Goal: Task Accomplishment & Management: Manage account settings

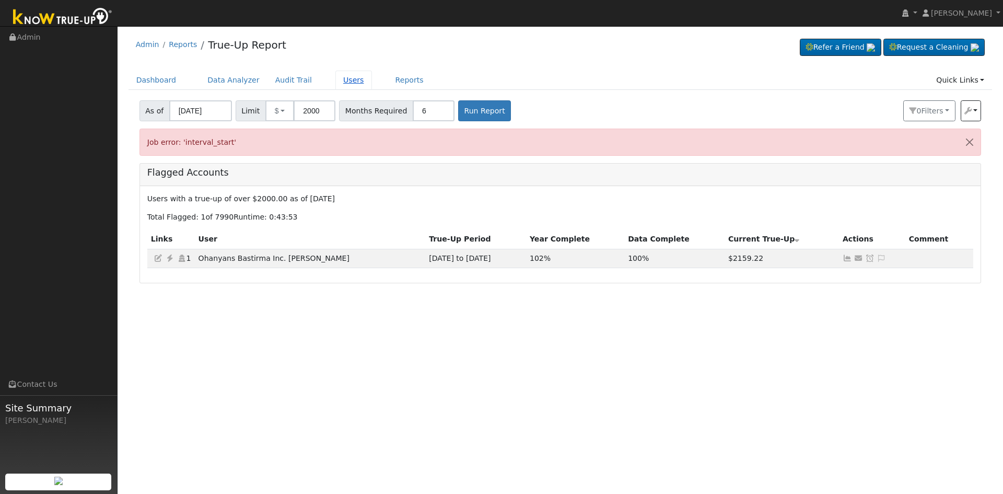
click at [336, 77] on link "Users" at bounding box center [354, 80] width 37 height 19
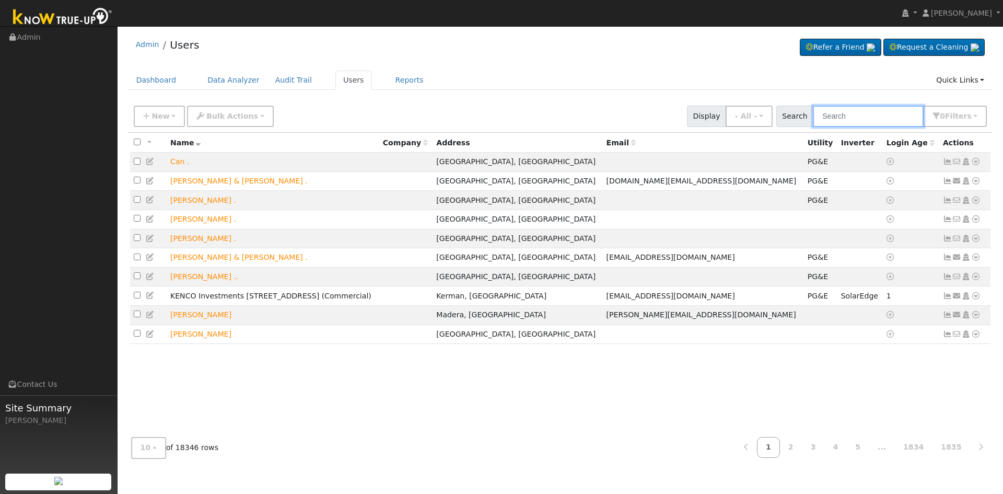
click at [836, 118] on input "text" at bounding box center [868, 116] width 111 height 21
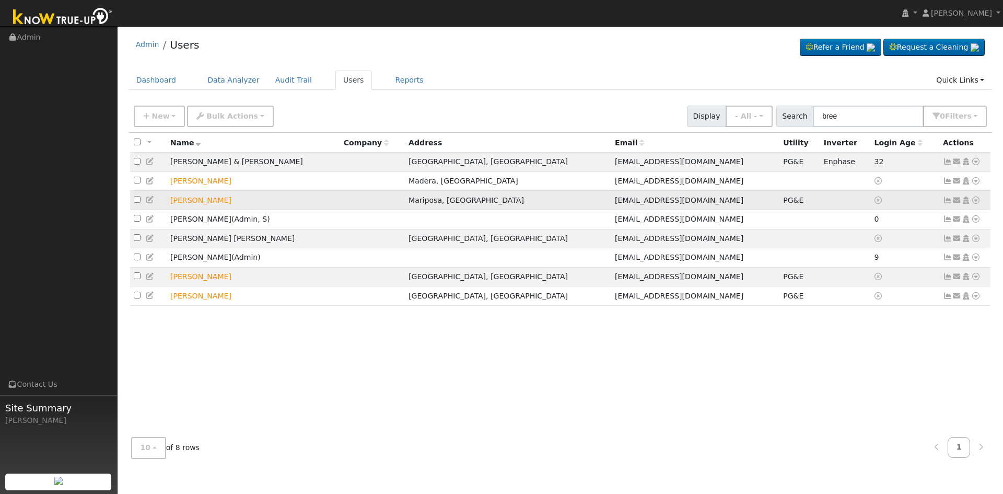
click at [193, 201] on td "[PERSON_NAME]" at bounding box center [254, 200] width 174 height 19
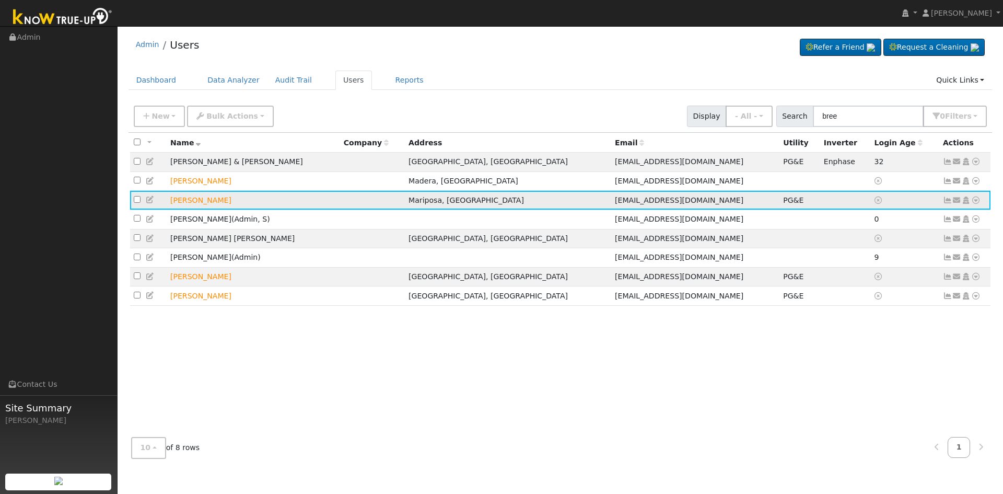
click at [944, 203] on icon at bounding box center [947, 199] width 9 height 7
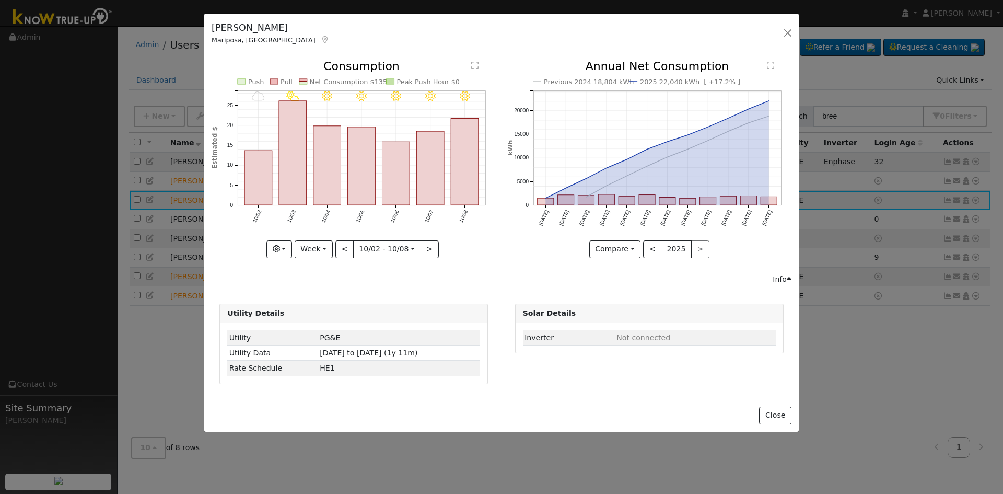
click at [948, 203] on div "[PERSON_NAME] Mariposa, [GEOGRAPHIC_DATA] Default Account Default Account [STRE…" at bounding box center [501, 247] width 1003 height 494
click at [772, 412] on button "Close" at bounding box center [775, 416] width 32 height 18
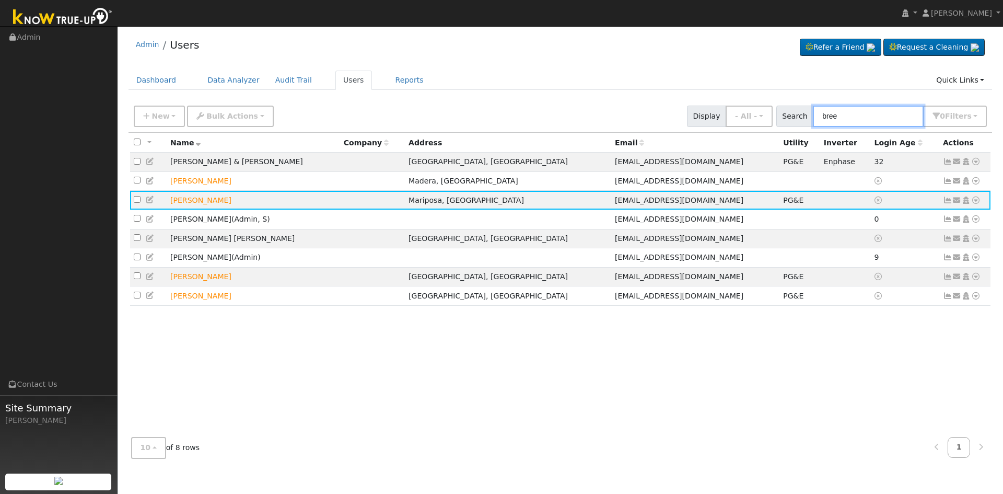
click at [861, 110] on input "bree" at bounding box center [868, 116] width 111 height 21
type input "[PERSON_NAME]"
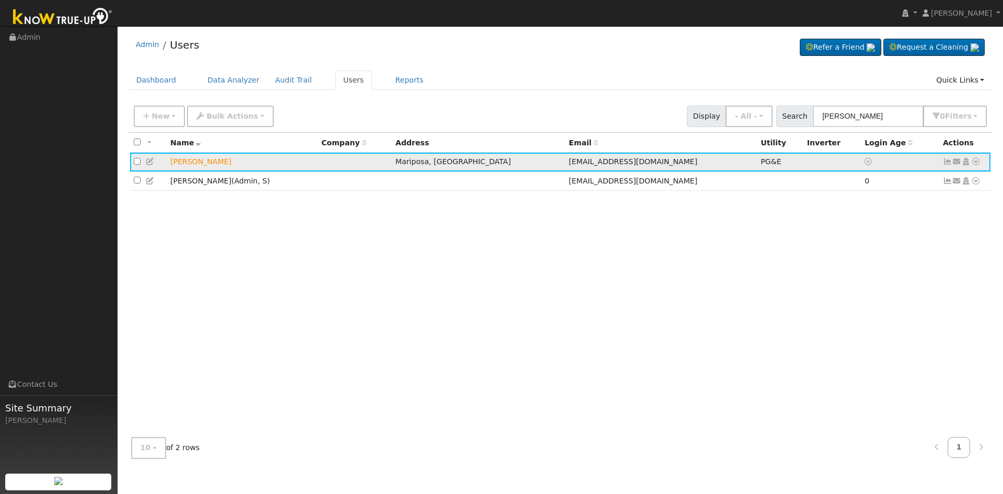
click at [945, 164] on icon at bounding box center [947, 161] width 9 height 7
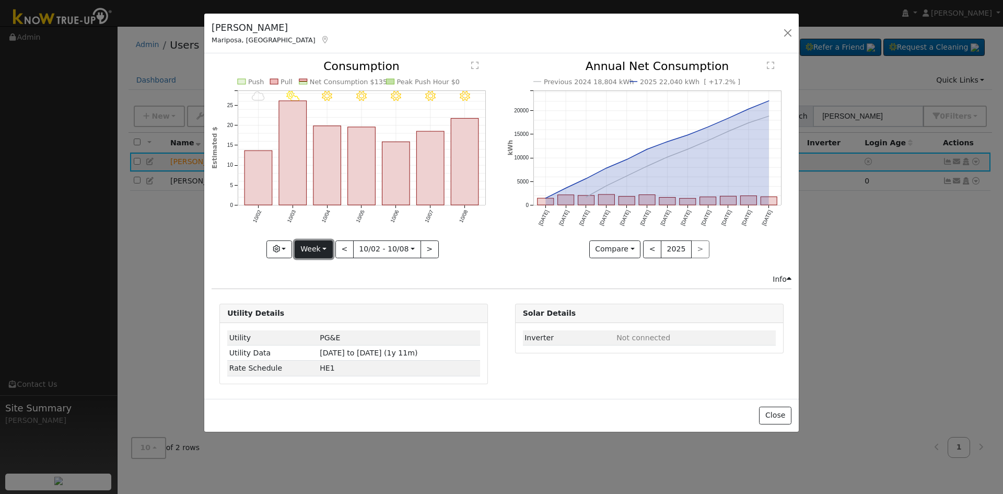
click at [311, 249] on button "Week" at bounding box center [314, 249] width 38 height 18
click at [321, 268] on link "Day" at bounding box center [331, 270] width 73 height 15
type input "[DATE]"
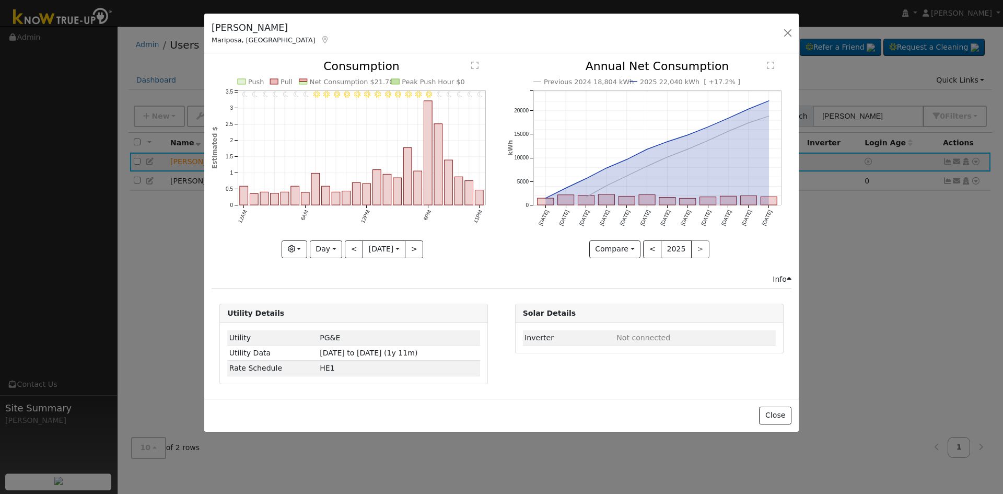
click at [286, 237] on icon "11PM - Clear 10PM - Clear 9PM - Clear 8PM - Clear 7PM - Clear 6PM - Clear 5PM -…" at bounding box center [354, 156] width 284 height 191
click at [289, 248] on icon "button" at bounding box center [291, 248] width 7 height 7
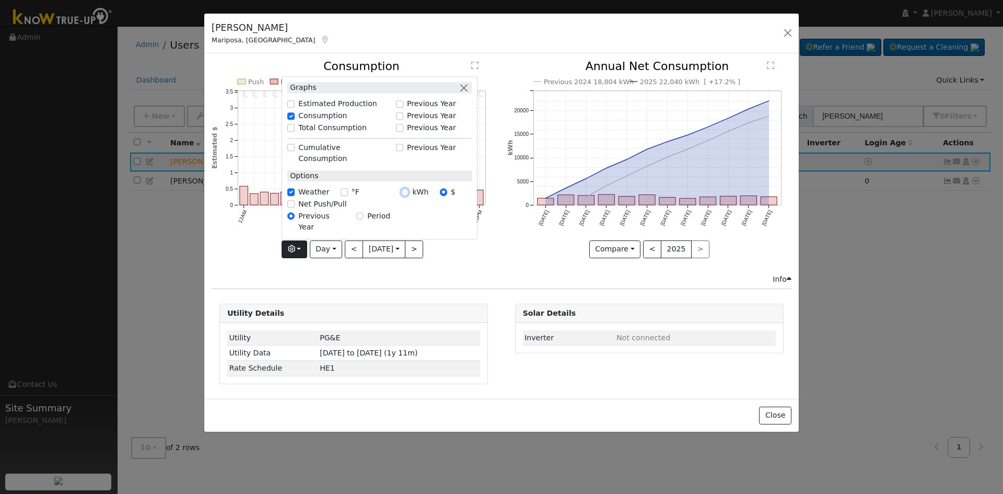
click at [401, 196] on input "kWh" at bounding box center [404, 192] width 7 height 7
radio input "true"
radio input "false"
click at [454, 259] on div "11PM - Clear 10PM - Clear 9PM - Clear 8PM - Clear 7PM - Clear 6PM - Clear 5PM -…" at bounding box center [353, 167] width 295 height 213
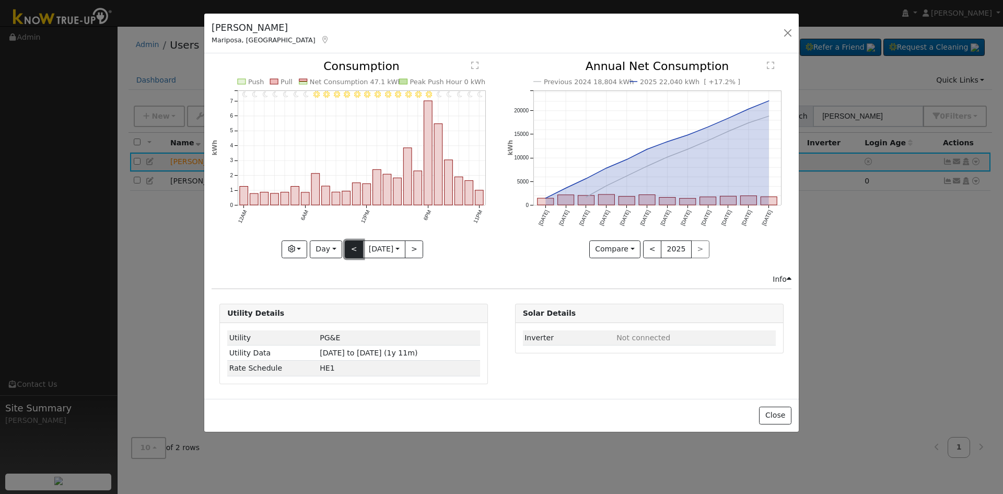
click at [348, 248] on button "<" at bounding box center [354, 249] width 18 height 18
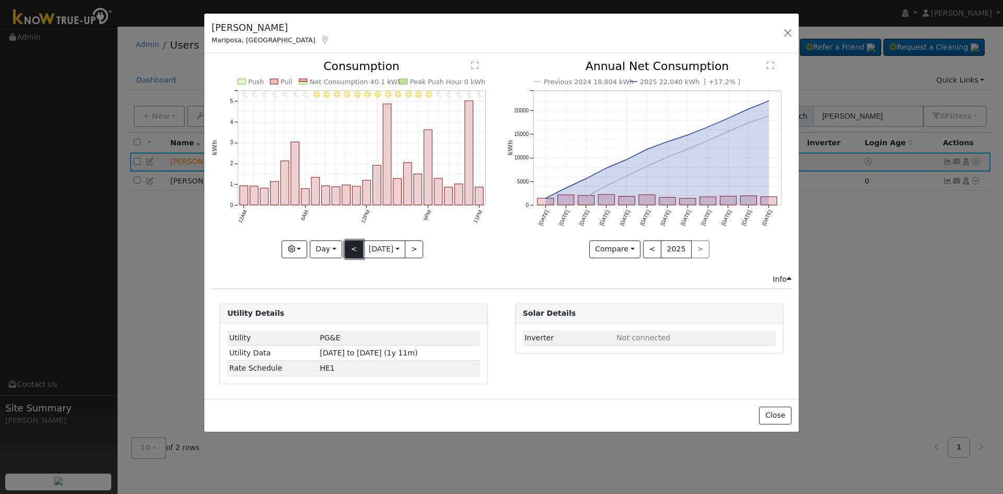
click at [352, 252] on button "<" at bounding box center [354, 249] width 18 height 18
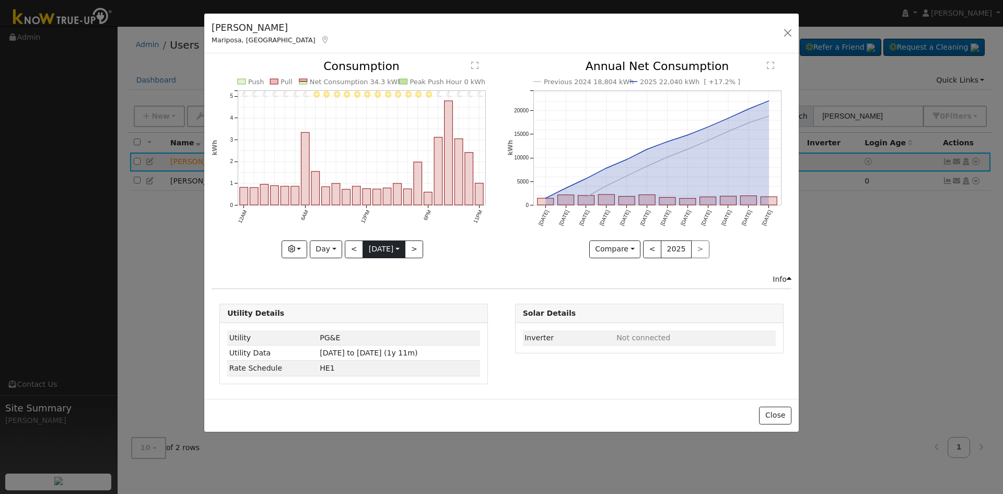
click at [363, 246] on input "[DATE]" at bounding box center [384, 249] width 42 height 17
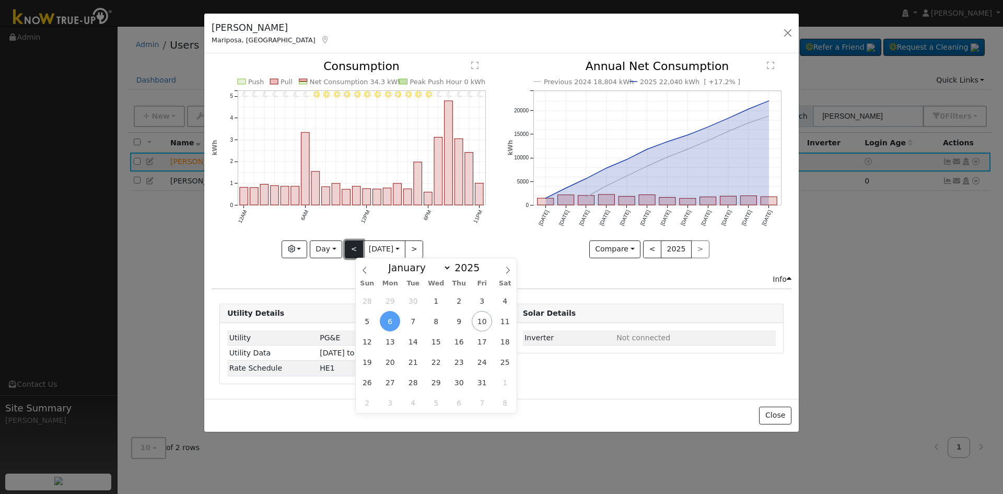
click at [347, 248] on button "<" at bounding box center [354, 249] width 18 height 18
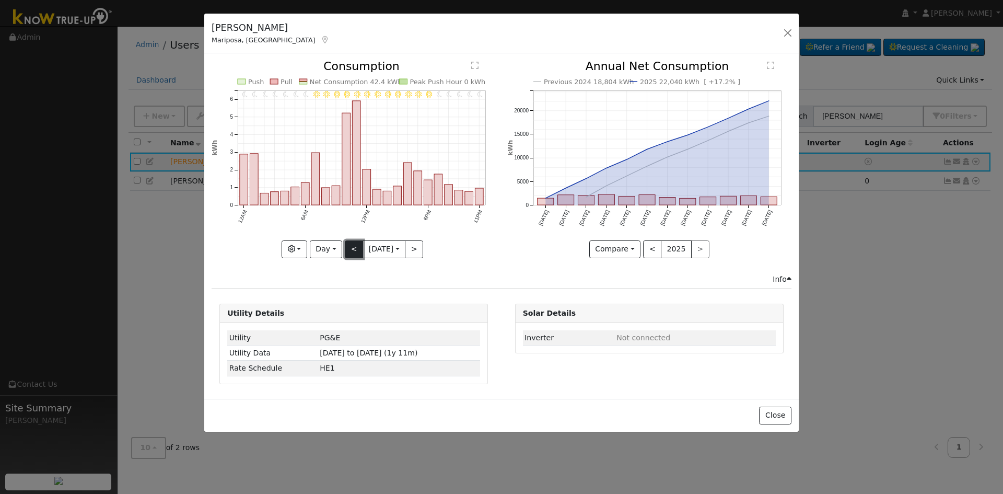
click at [346, 254] on button "<" at bounding box center [354, 249] width 18 height 18
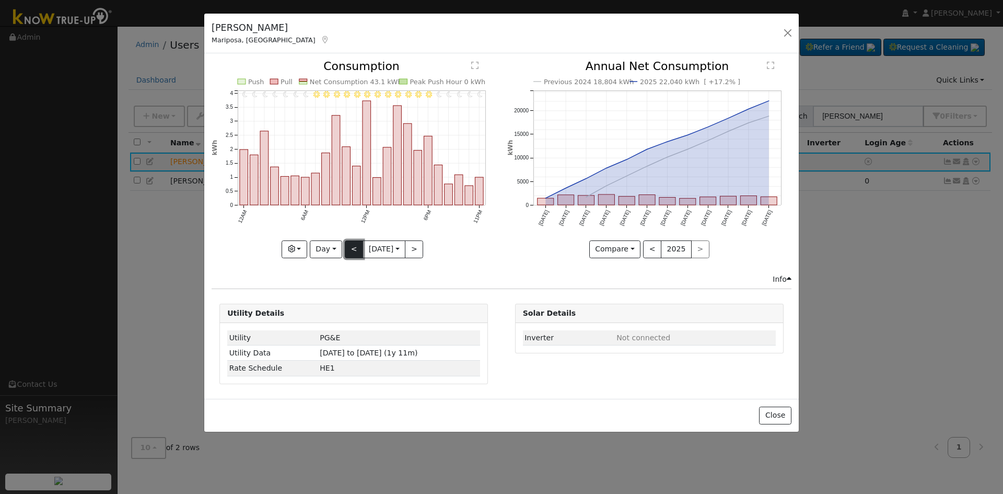
click at [347, 251] on button "<" at bounding box center [354, 249] width 18 height 18
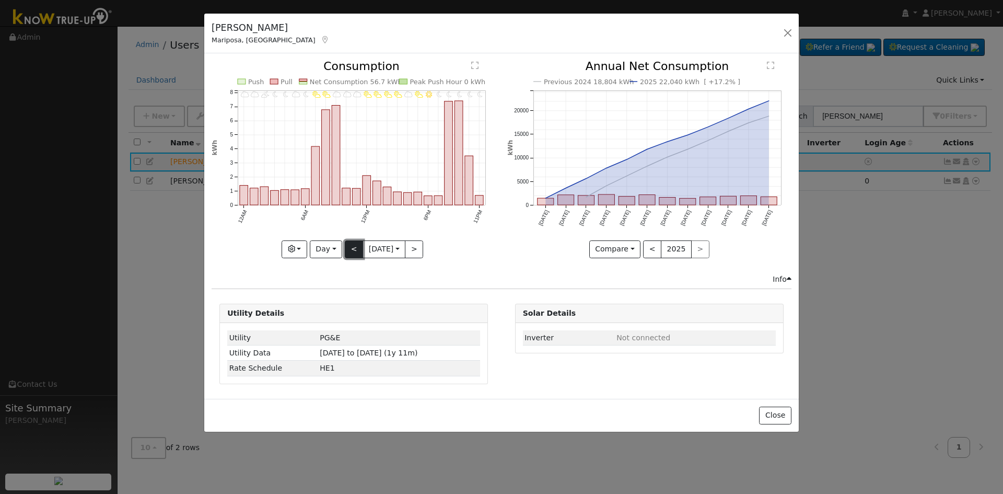
click at [347, 251] on button "<" at bounding box center [354, 249] width 18 height 18
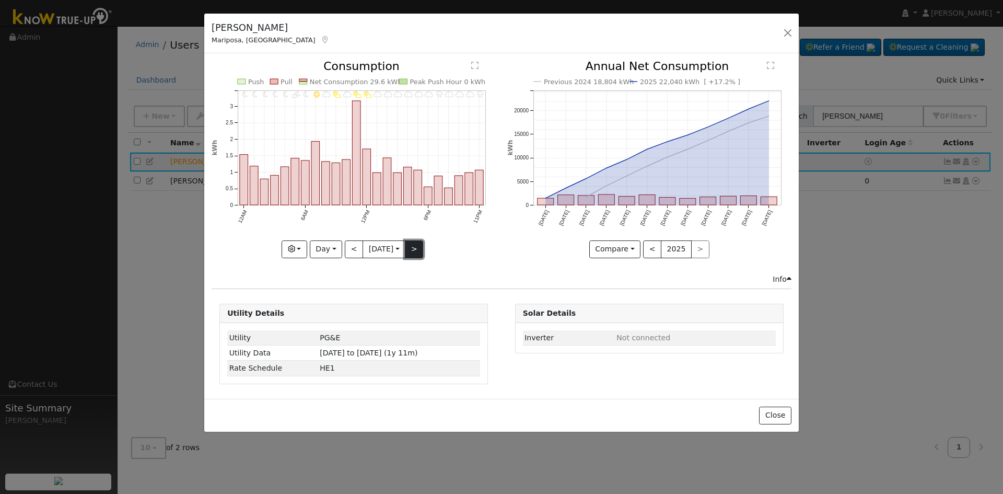
click at [413, 250] on button ">" at bounding box center [414, 249] width 18 height 18
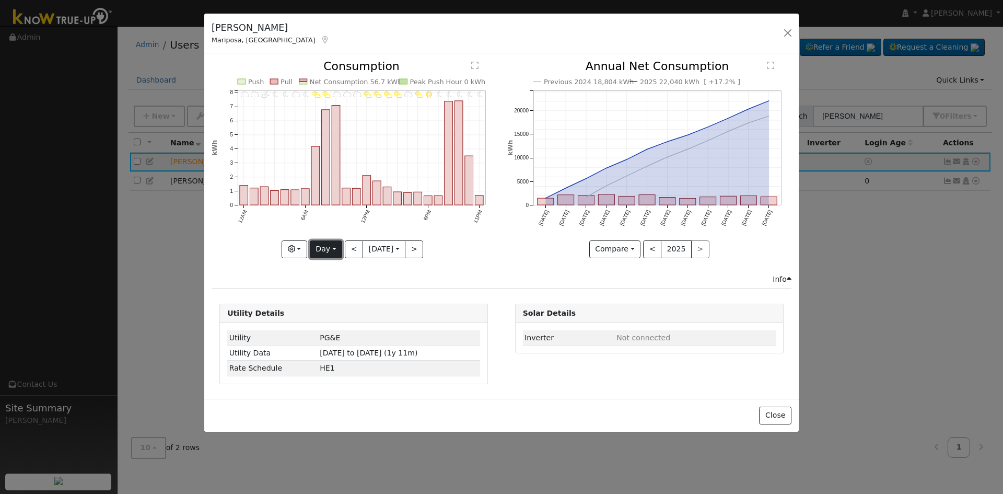
click at [329, 249] on button "Day" at bounding box center [326, 249] width 32 height 18
click at [327, 284] on link "Week" at bounding box center [346, 285] width 73 height 15
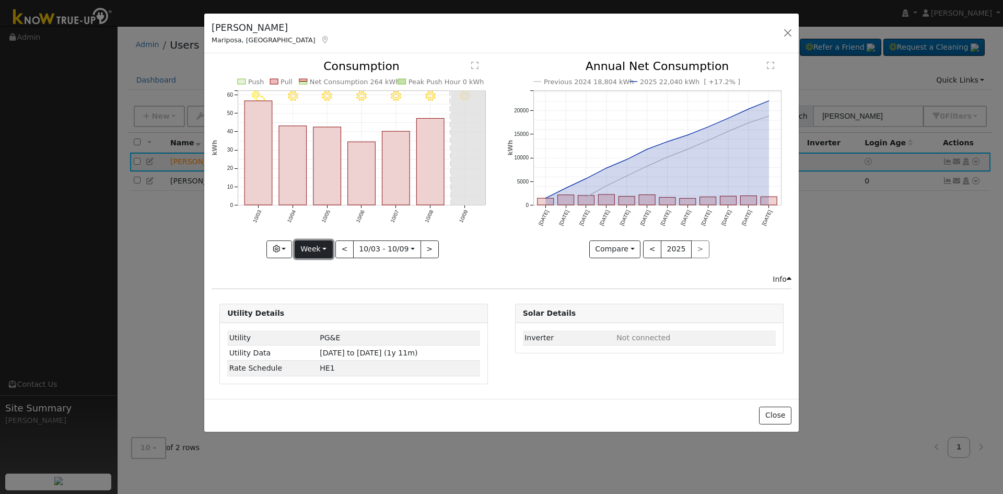
click at [311, 252] on button "Week" at bounding box center [314, 249] width 38 height 18
click at [318, 299] on link "Month" at bounding box center [331, 300] width 73 height 15
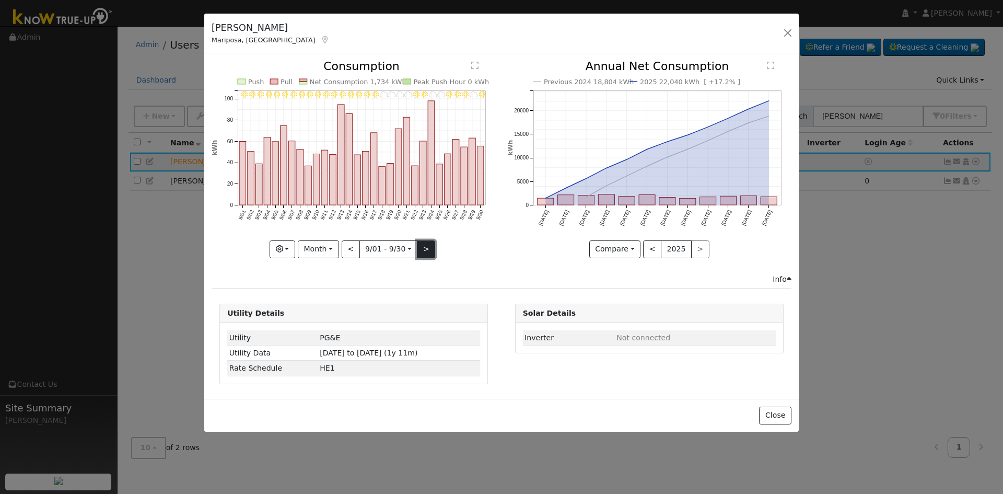
click at [431, 241] on button ">" at bounding box center [426, 249] width 18 height 18
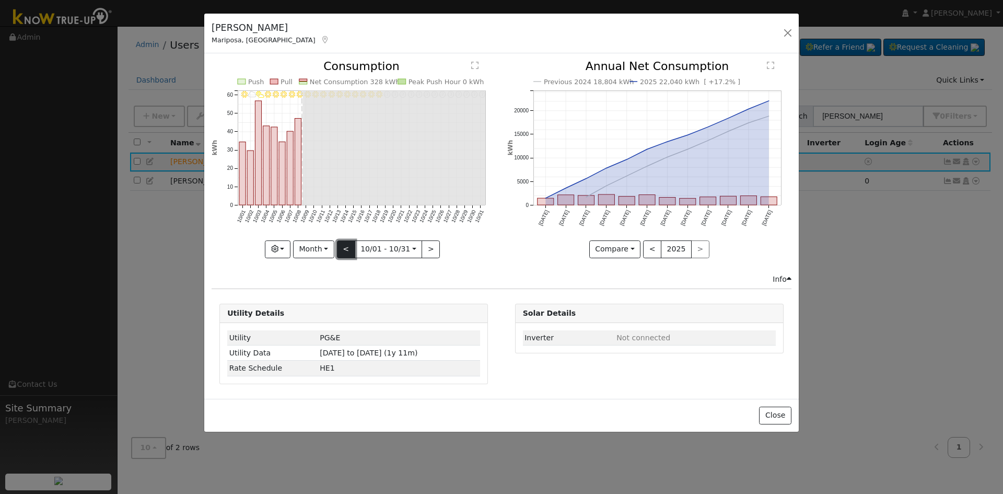
click at [350, 244] on button "<" at bounding box center [346, 249] width 18 height 18
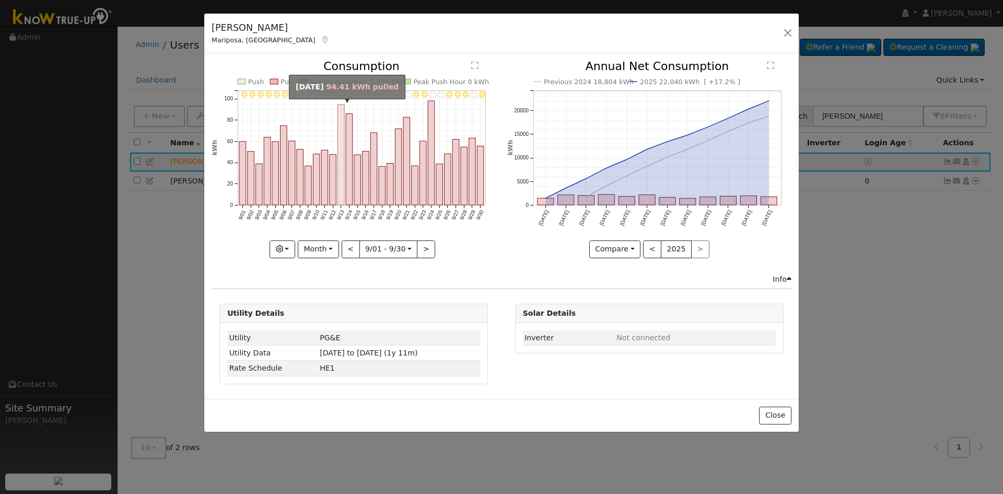
click at [343, 193] on rect "onclick=""" at bounding box center [341, 155] width 7 height 100
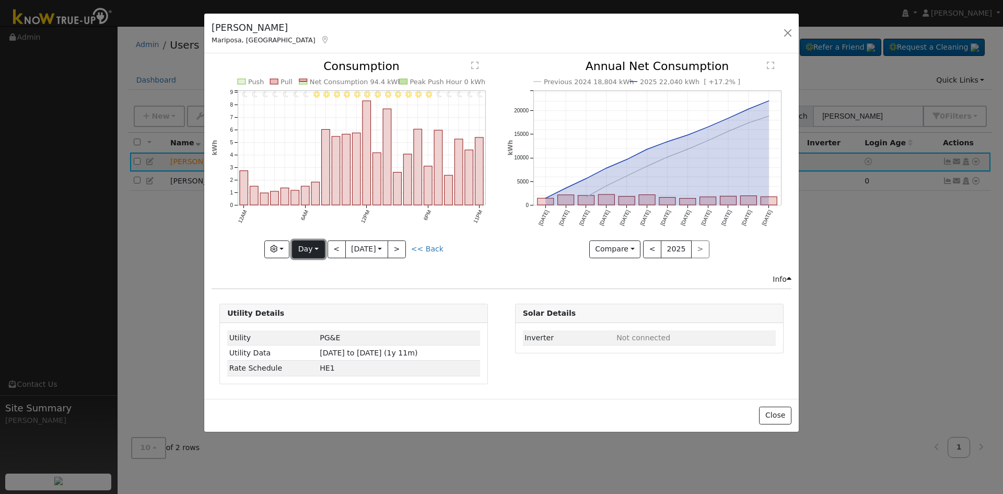
click at [311, 247] on button "Day" at bounding box center [308, 249] width 32 height 18
click at [326, 283] on link "Week" at bounding box center [329, 285] width 73 height 15
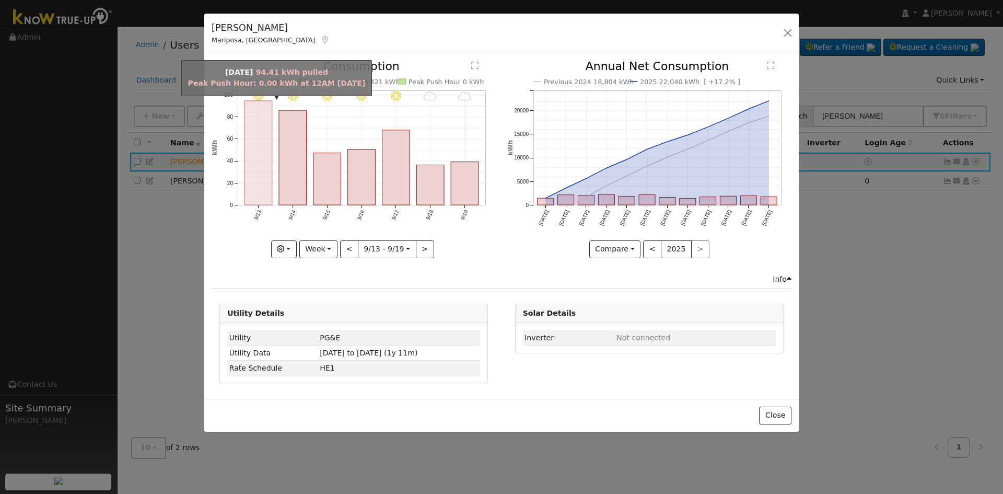
click at [264, 197] on rect "onclick=""" at bounding box center [259, 153] width 28 height 104
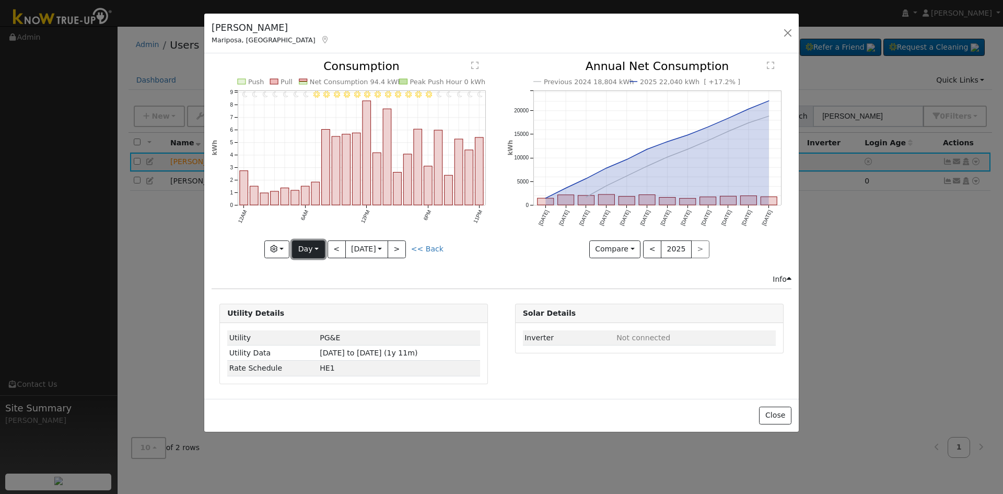
click at [313, 248] on button "Day" at bounding box center [308, 249] width 32 height 18
click at [318, 298] on link "Month" at bounding box center [329, 300] width 73 height 15
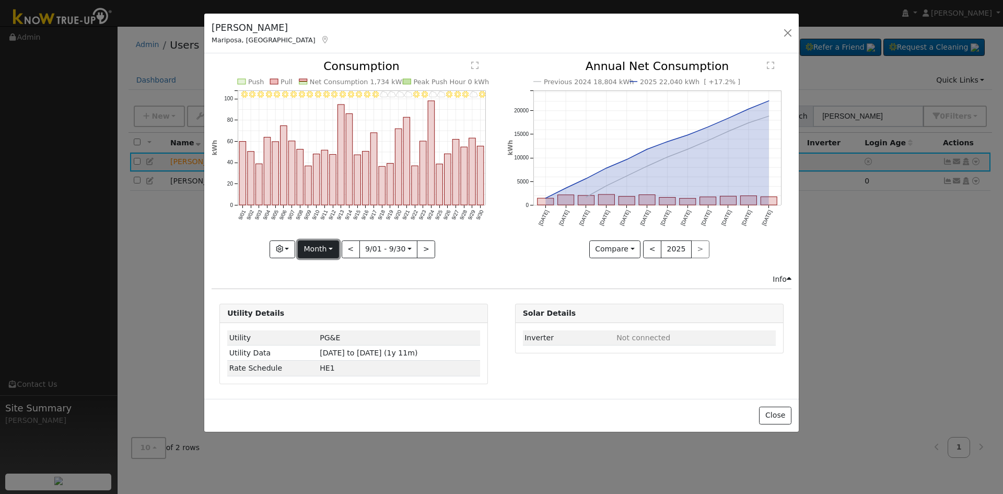
click at [318, 252] on button "Month" at bounding box center [318, 249] width 41 height 18
click at [329, 311] on link "Year" at bounding box center [334, 314] width 73 height 15
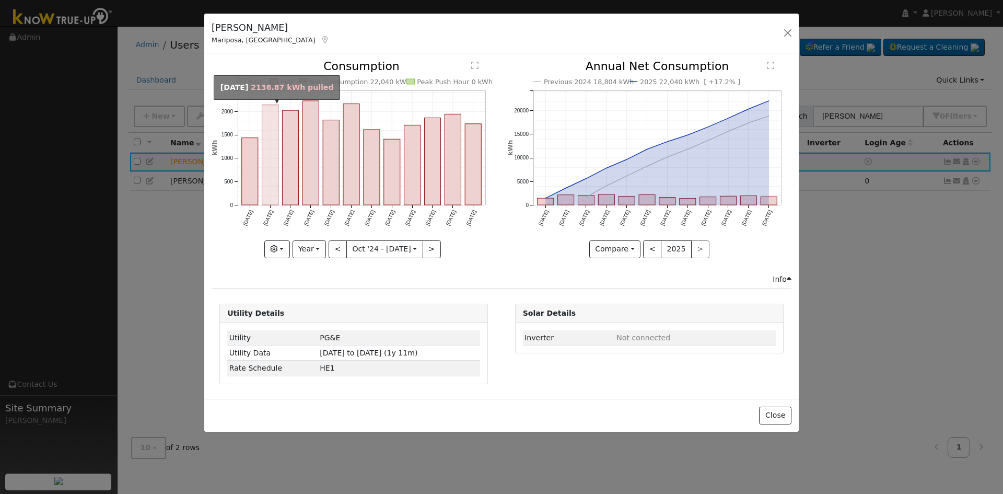
click at [267, 193] on rect "onclick=""" at bounding box center [270, 155] width 16 height 100
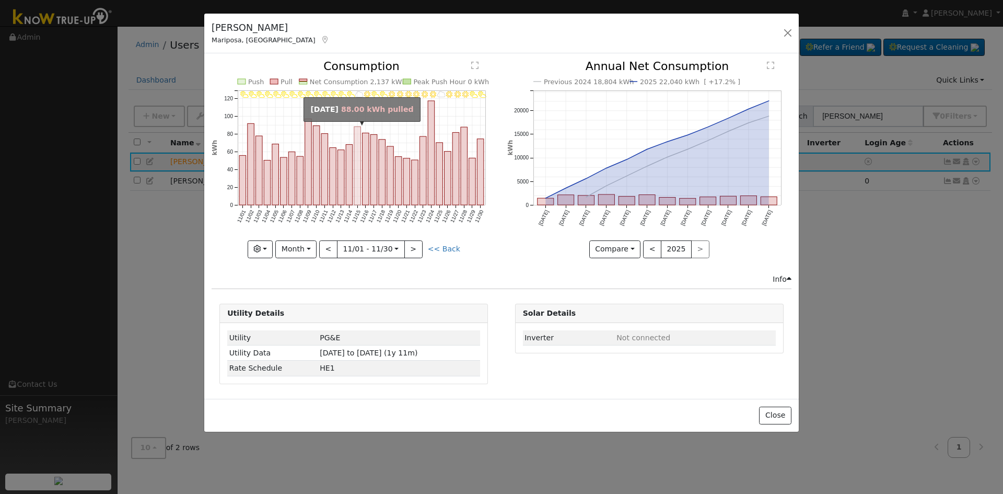
click at [360, 195] on rect "onclick=""" at bounding box center [357, 166] width 7 height 78
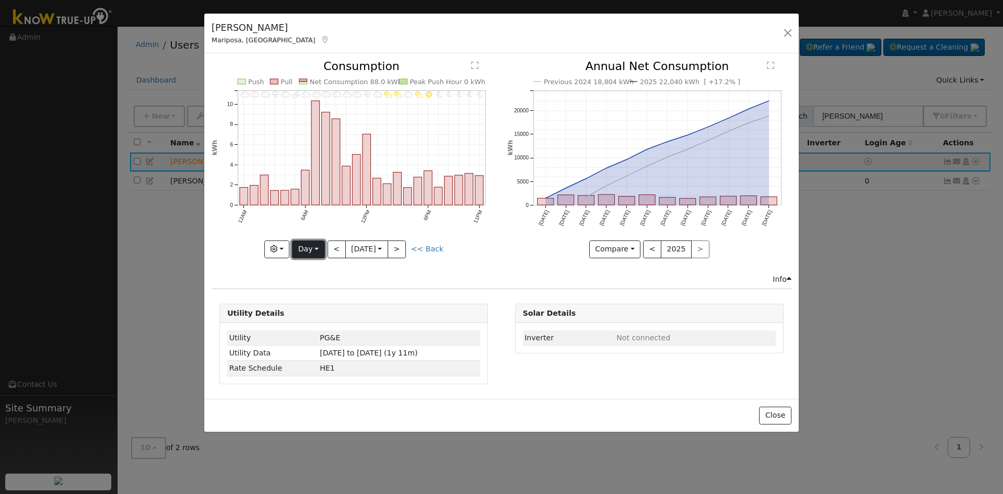
click at [309, 245] on button "Day" at bounding box center [308, 249] width 32 height 18
click at [327, 299] on link "Month" at bounding box center [329, 300] width 73 height 15
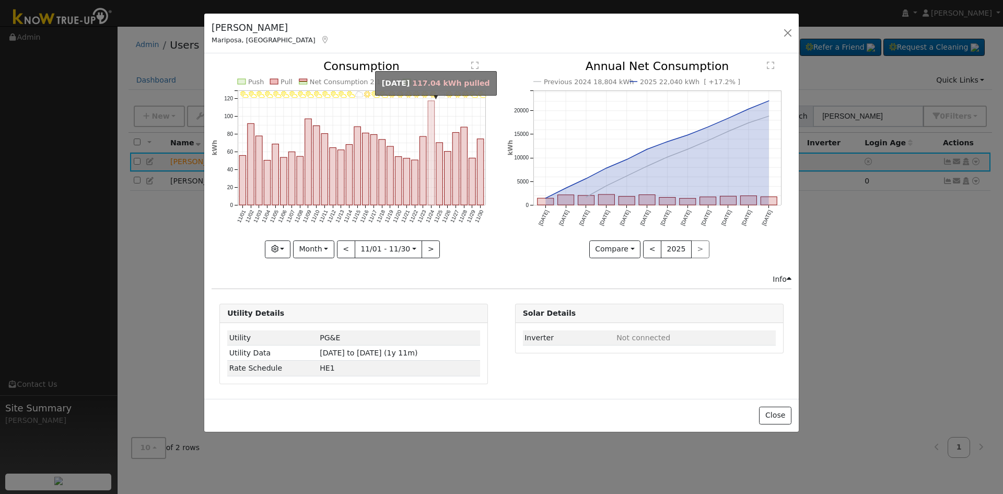
click at [432, 203] on rect "onclick=""" at bounding box center [431, 153] width 7 height 104
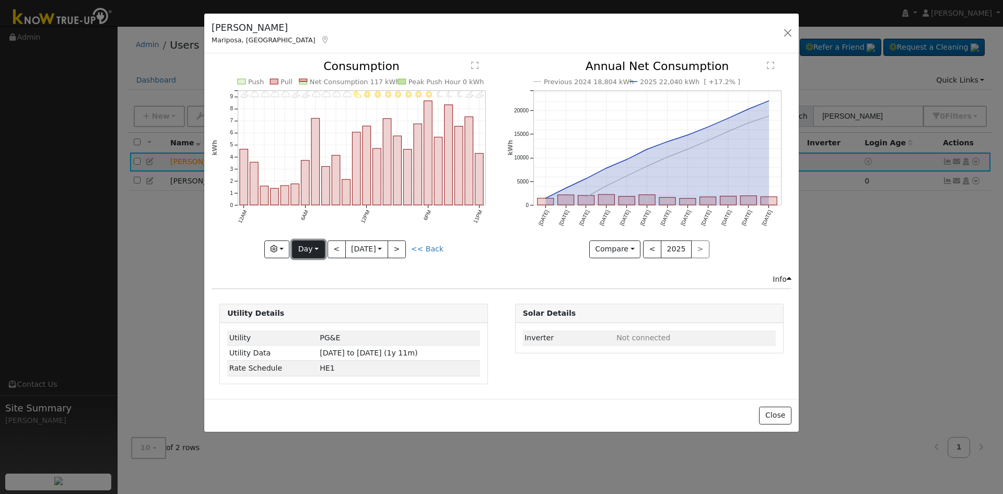
click at [307, 248] on button "Day" at bounding box center [308, 249] width 32 height 18
click at [316, 300] on link "Month" at bounding box center [329, 300] width 73 height 15
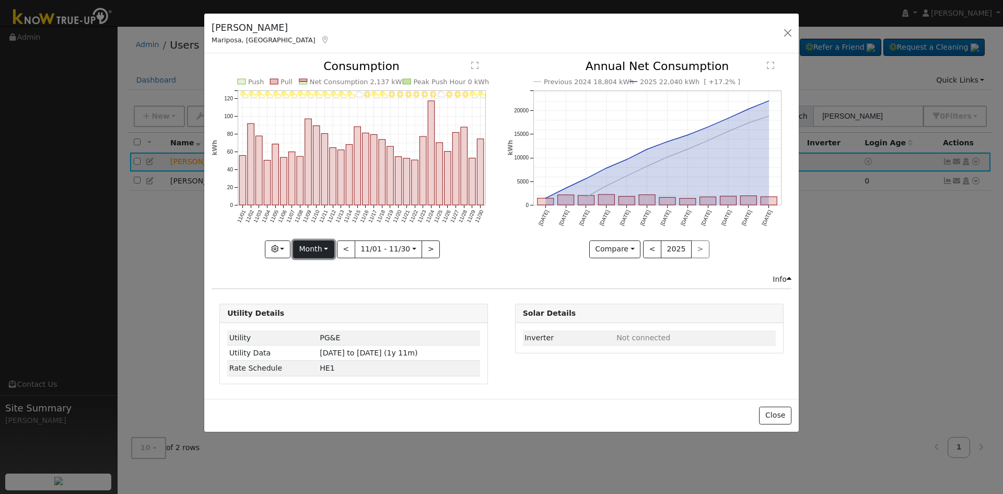
click at [323, 245] on button "Month" at bounding box center [313, 249] width 41 height 18
click at [330, 315] on link "Year" at bounding box center [330, 314] width 73 height 15
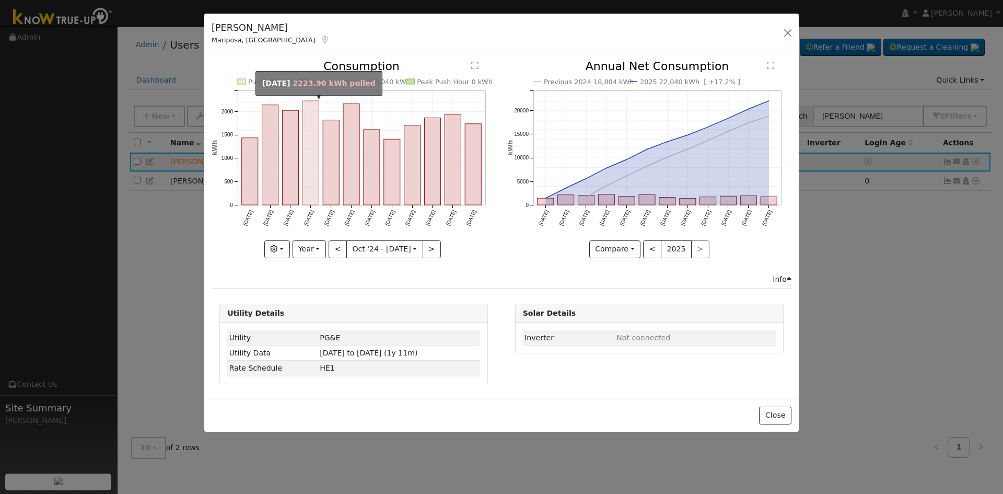
click at [316, 191] on rect "onclick=""" at bounding box center [311, 153] width 16 height 104
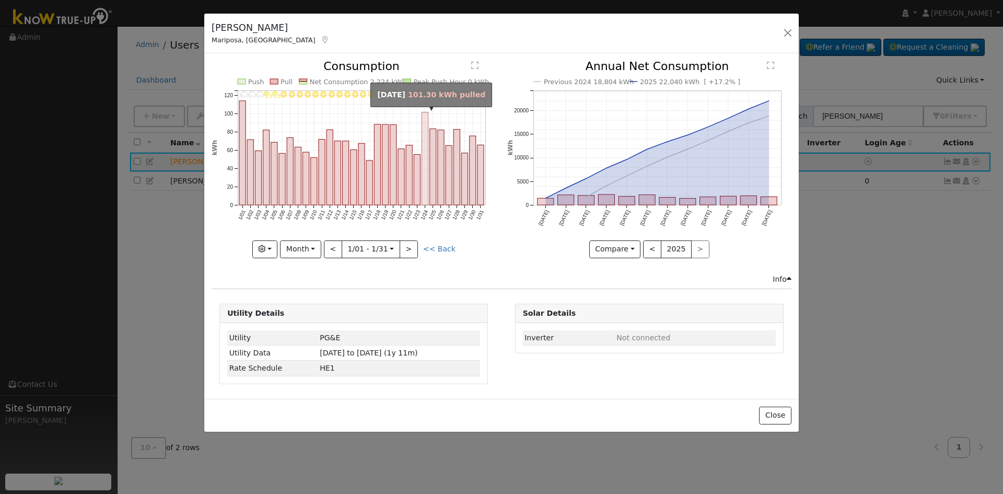
click at [426, 194] on rect "onclick=""" at bounding box center [425, 158] width 6 height 93
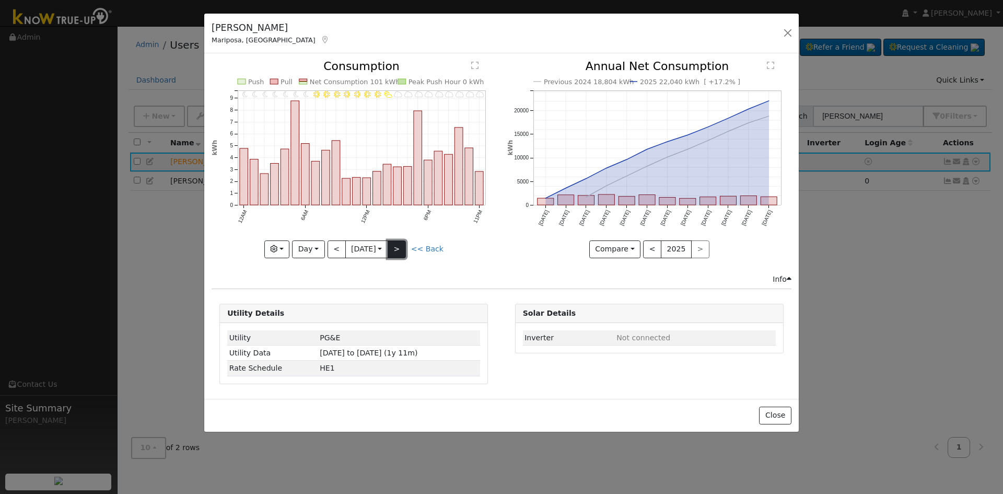
click at [401, 242] on button ">" at bounding box center [397, 249] width 18 height 18
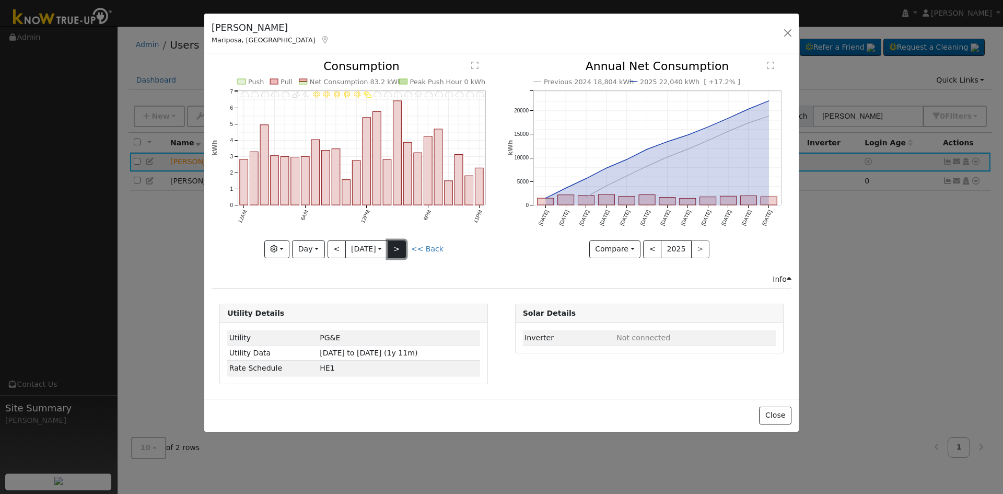
click at [400, 246] on button ">" at bounding box center [397, 249] width 18 height 18
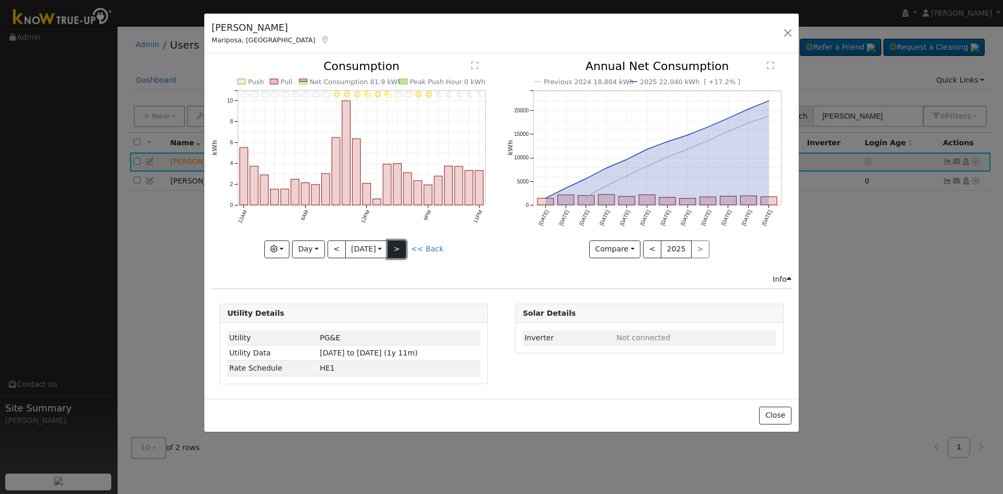
click at [400, 246] on button ">" at bounding box center [397, 249] width 18 height 18
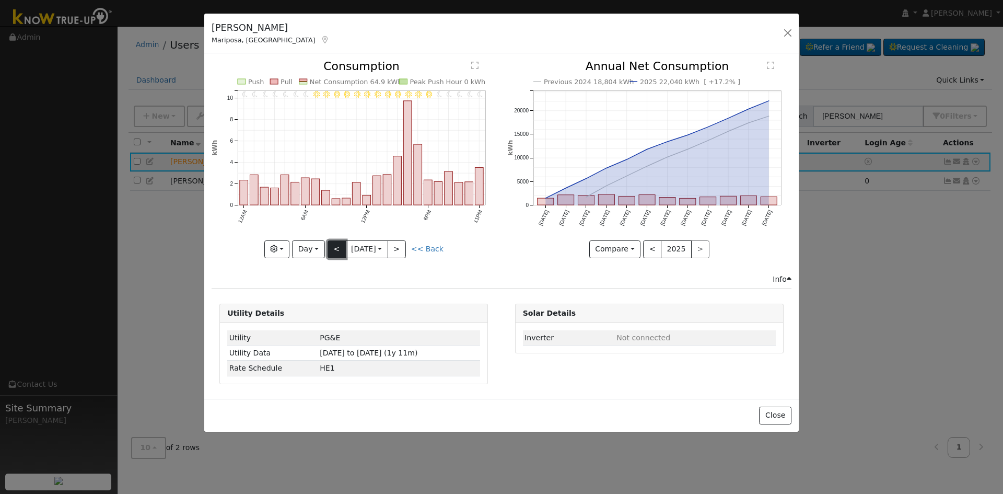
click at [331, 250] on button "<" at bounding box center [337, 249] width 18 height 18
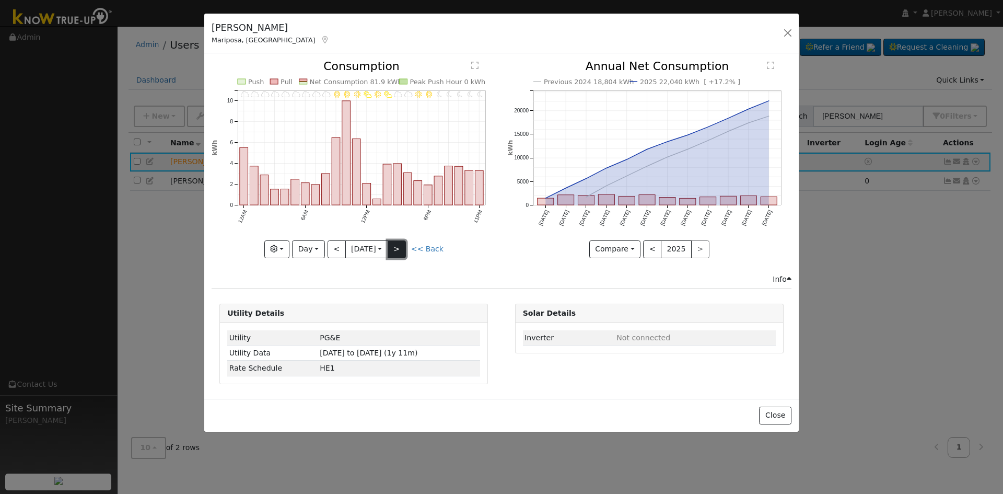
click at [400, 253] on button ">" at bounding box center [397, 249] width 18 height 18
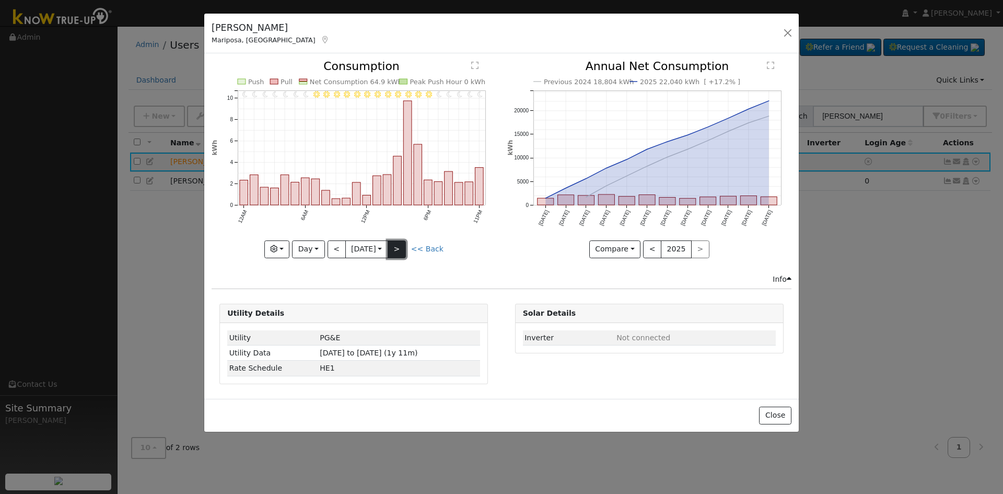
click at [400, 256] on button ">" at bounding box center [397, 249] width 18 height 18
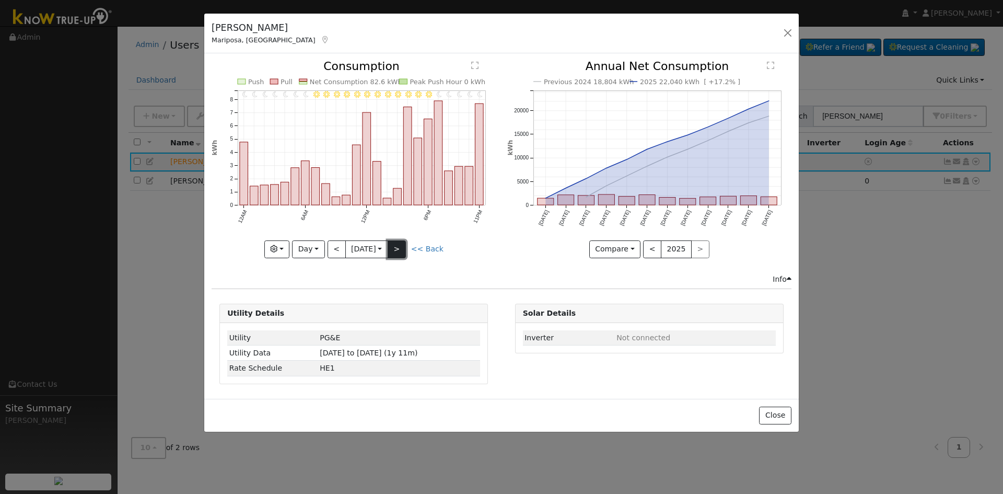
click at [406, 249] on button ">" at bounding box center [397, 249] width 18 height 18
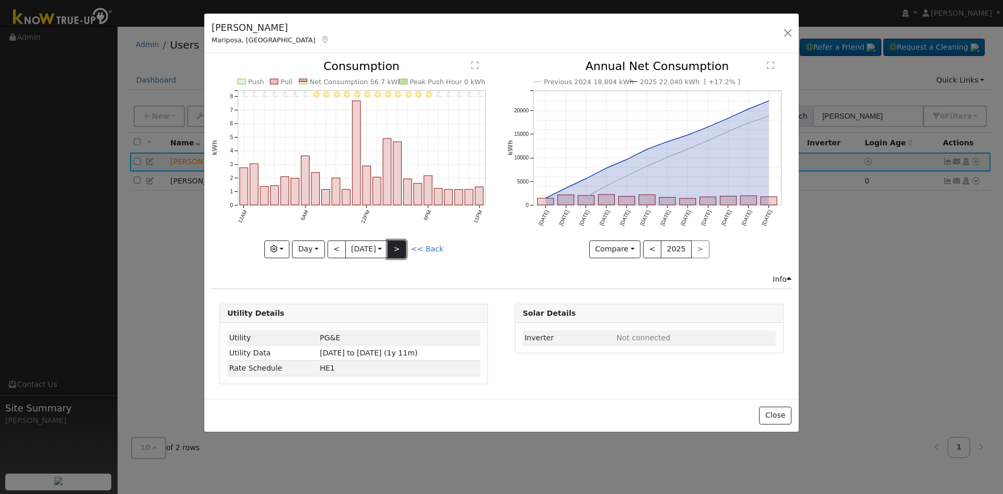
click at [403, 251] on button ">" at bounding box center [397, 249] width 18 height 18
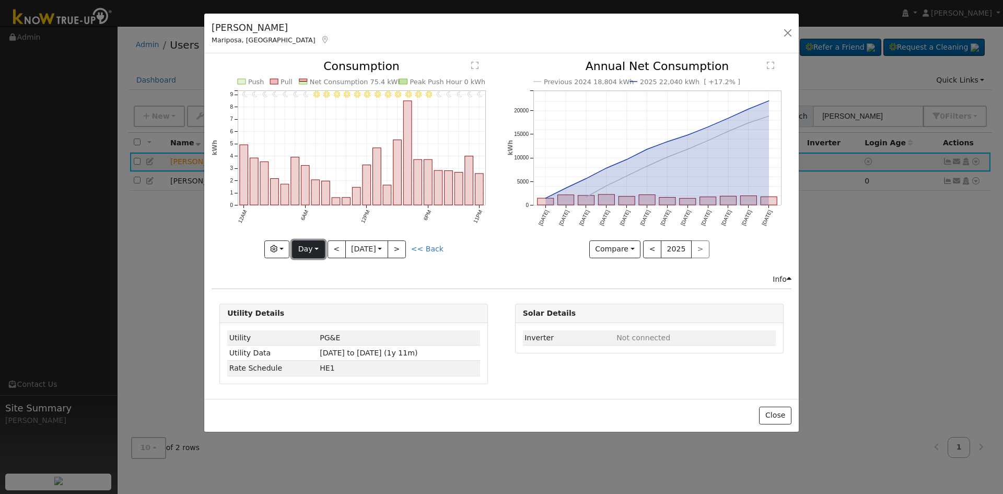
click at [316, 249] on button "Day" at bounding box center [308, 249] width 32 height 18
click at [323, 297] on link "Month" at bounding box center [329, 300] width 73 height 15
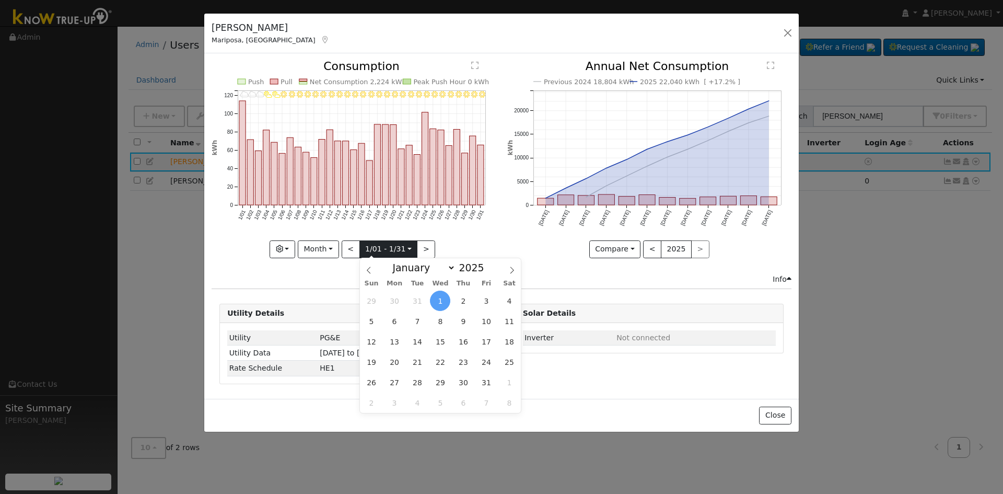
click at [380, 250] on input "[DATE]" at bounding box center [388, 249] width 57 height 17
click at [480, 361] on span "24" at bounding box center [486, 362] width 20 height 20
type input "[DATE]"
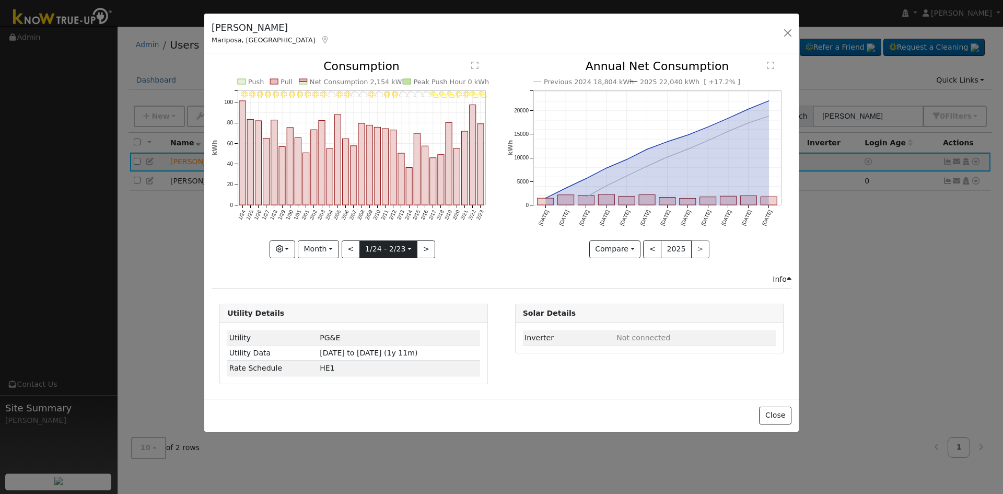
click at [403, 245] on input "[DATE]" at bounding box center [388, 249] width 57 height 17
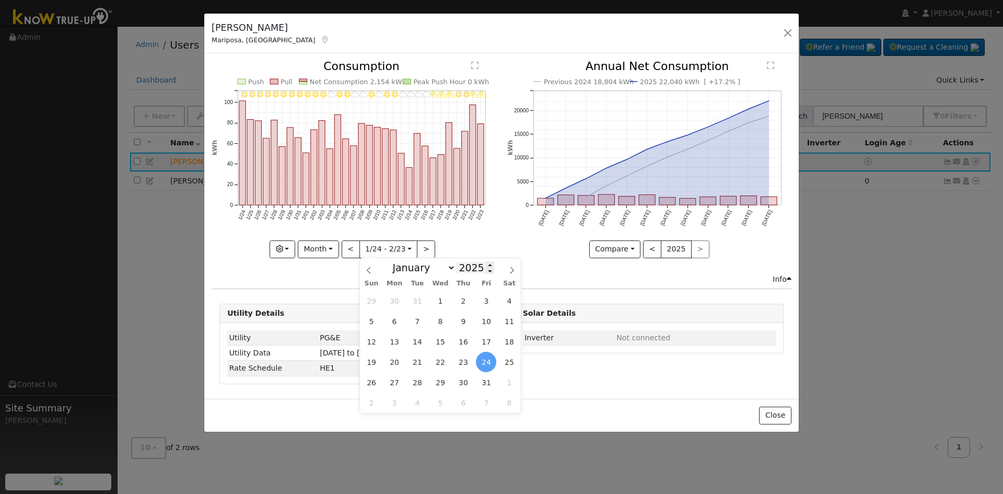
click at [465, 271] on input "2025" at bounding box center [475, 267] width 38 height 11
click at [487, 273] on span at bounding box center [490, 271] width 7 height 6
type input "2024"
click at [482, 244] on icon "2/23 - PartlyCloudy 2/22 - PartlyCloudy 2/21 - MostlyClear 2/20 - Clear 2/19 - …" at bounding box center [354, 156] width 284 height 191
click at [316, 262] on div "2/23 - PartlyCloudy 2/22 - PartlyCloudy 2/21 - MostlyClear 2/20 - Clear 2/19 - …" at bounding box center [353, 167] width 295 height 213
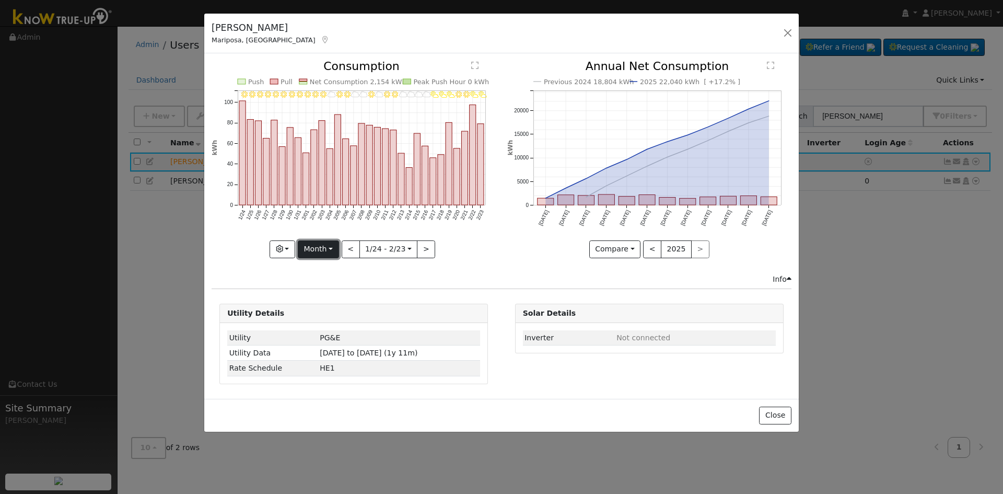
click at [317, 252] on button "Month" at bounding box center [318, 249] width 41 height 18
click at [315, 310] on link "Year" at bounding box center [334, 314] width 73 height 15
type input "[DATE]"
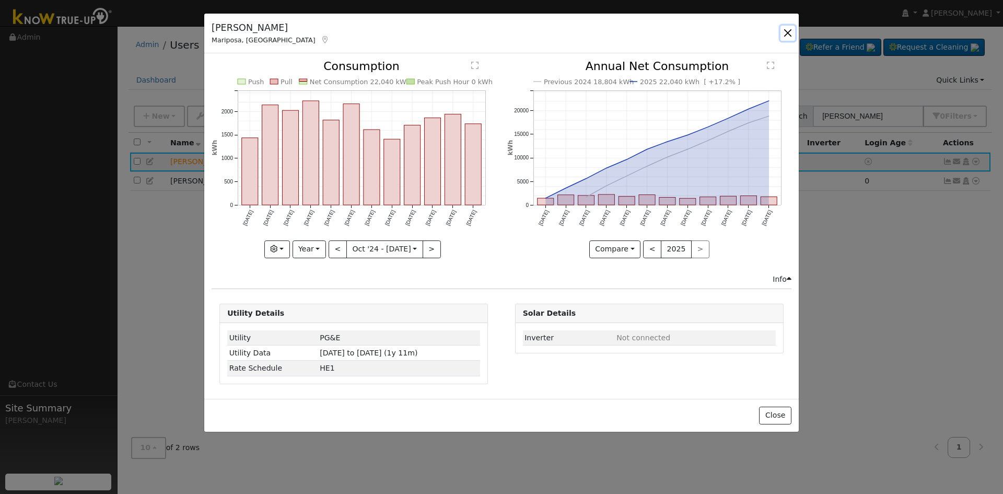
click at [788, 31] on button "button" at bounding box center [788, 33] width 15 height 15
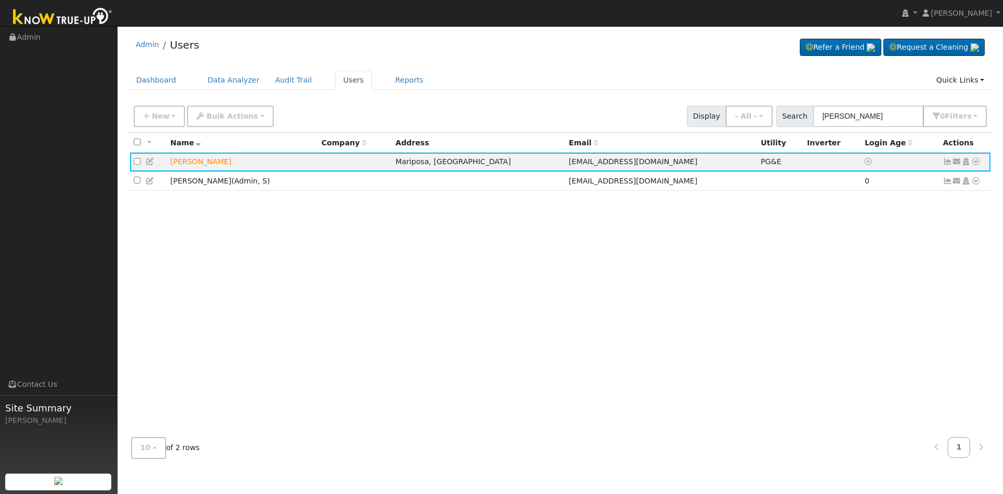
click at [884, 285] on div "All None All on page None on page Name Company Address Email Utility Inverter L…" at bounding box center [561, 281] width 864 height 296
click at [949, 162] on icon at bounding box center [947, 161] width 9 height 7
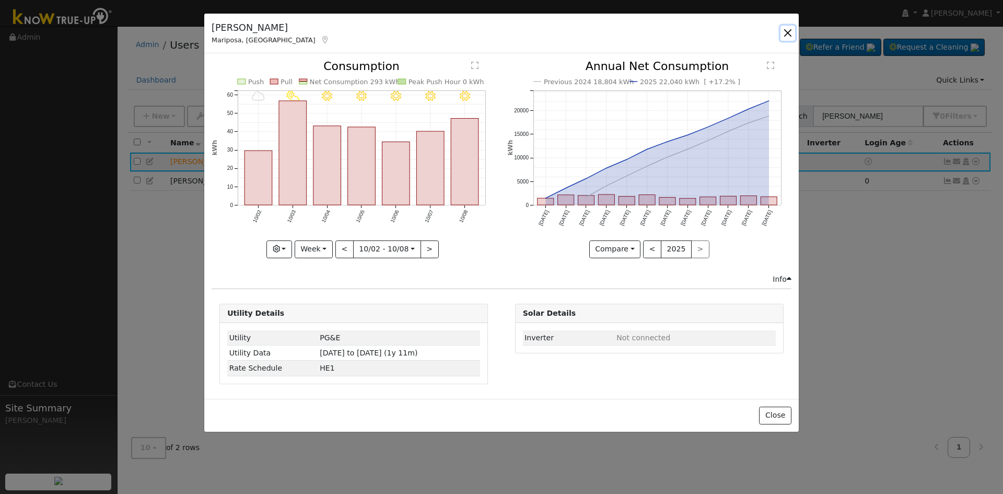
click at [791, 32] on button "button" at bounding box center [788, 33] width 15 height 15
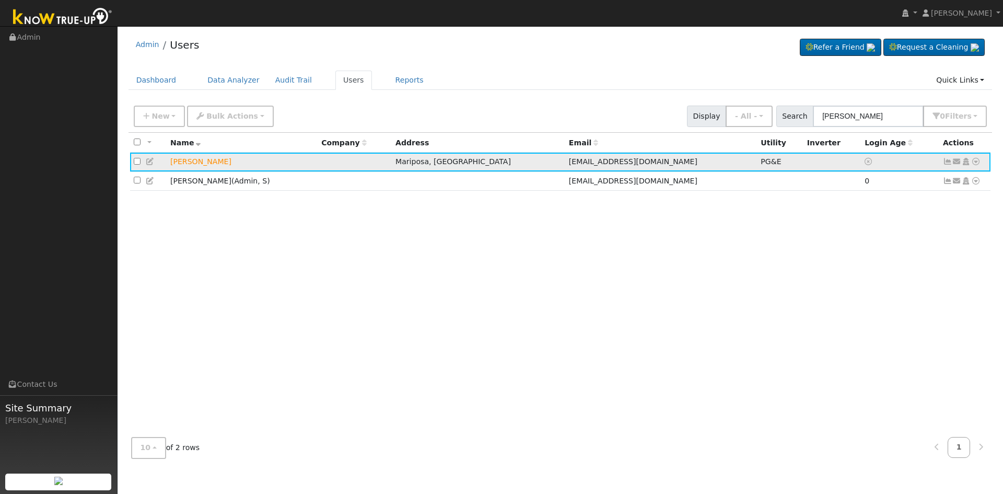
click at [965, 164] on icon at bounding box center [966, 161] width 9 height 7
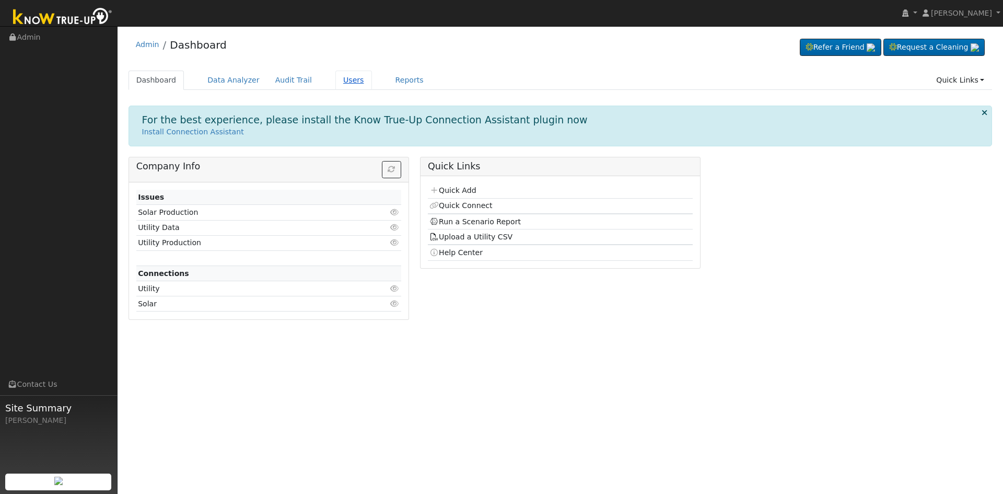
click at [346, 79] on link "Users" at bounding box center [354, 80] width 37 height 19
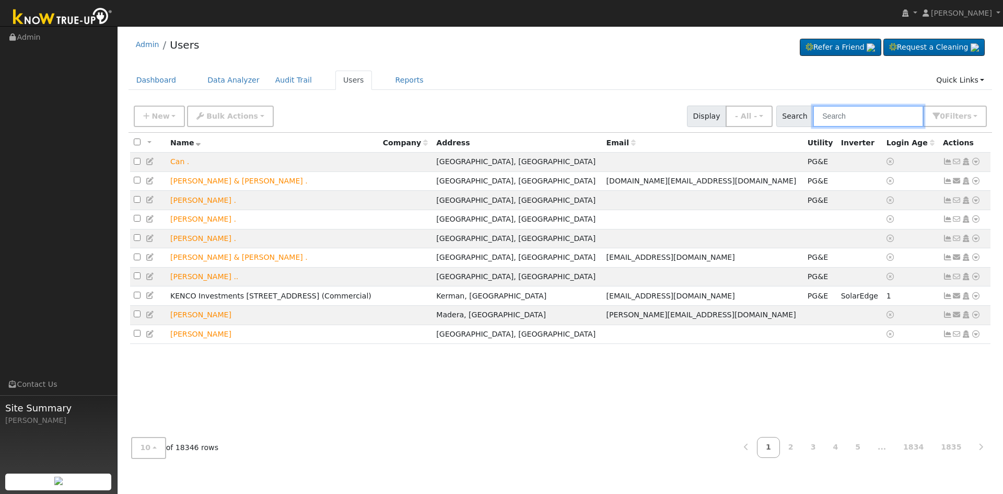
click at [838, 126] on input "text" at bounding box center [868, 116] width 111 height 21
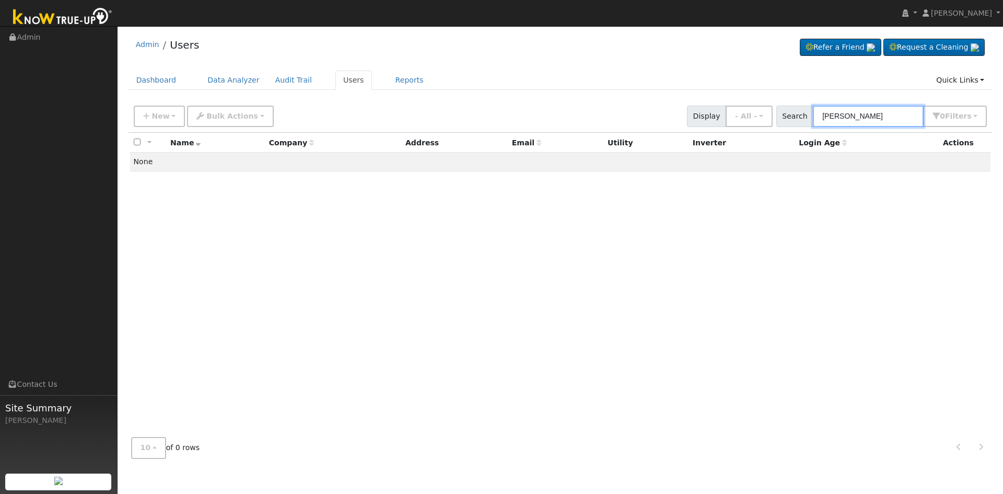
drag, startPoint x: 871, startPoint y: 123, endPoint x: 818, endPoint y: 123, distance: 53.3
click at [818, 123] on input "bill parks" at bounding box center [868, 116] width 111 height 21
paste input "559 392-0379"
click at [841, 118] on input "559 392-0379" at bounding box center [868, 116] width 111 height 21
type input "559392-0379"
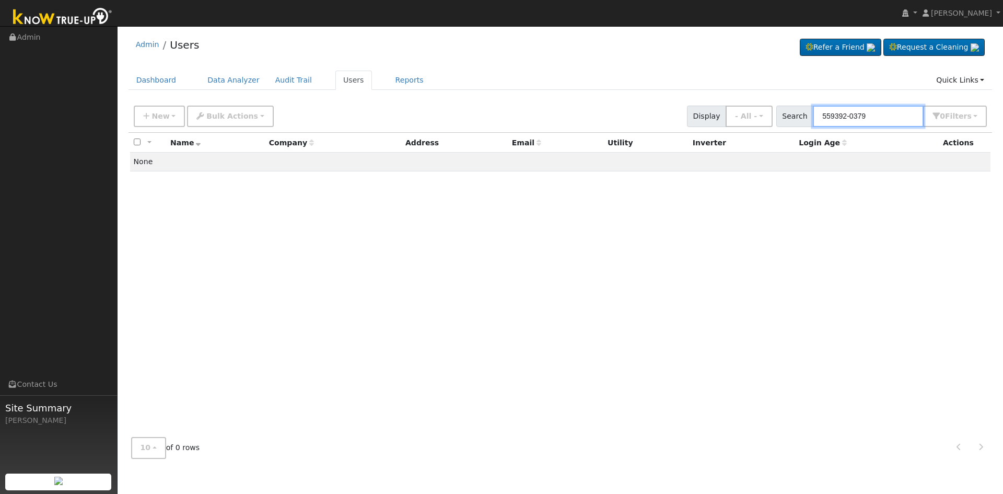
drag, startPoint x: 870, startPoint y: 117, endPoint x: 822, endPoint y: 117, distance: 48.1
click at [822, 117] on input "559392-0379" at bounding box center [868, 116] width 111 height 21
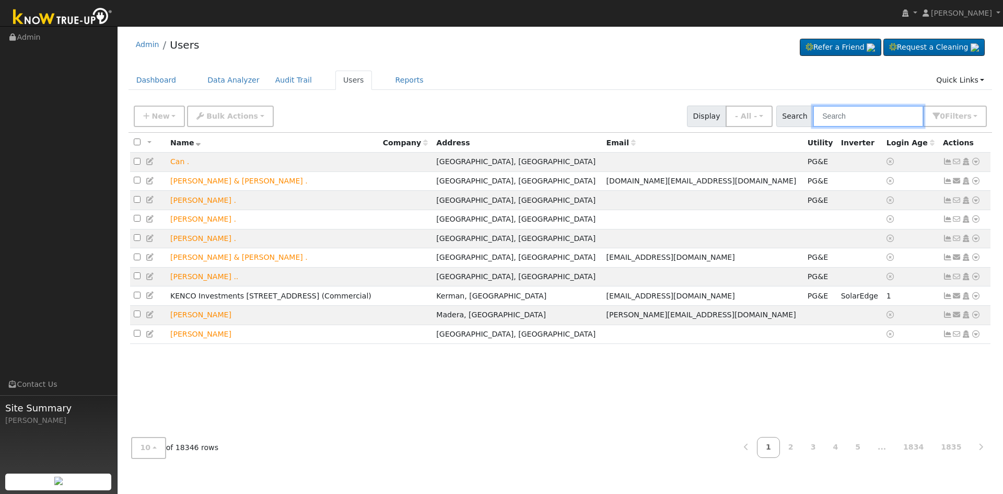
click at [876, 115] on input "text" at bounding box center [868, 116] width 111 height 21
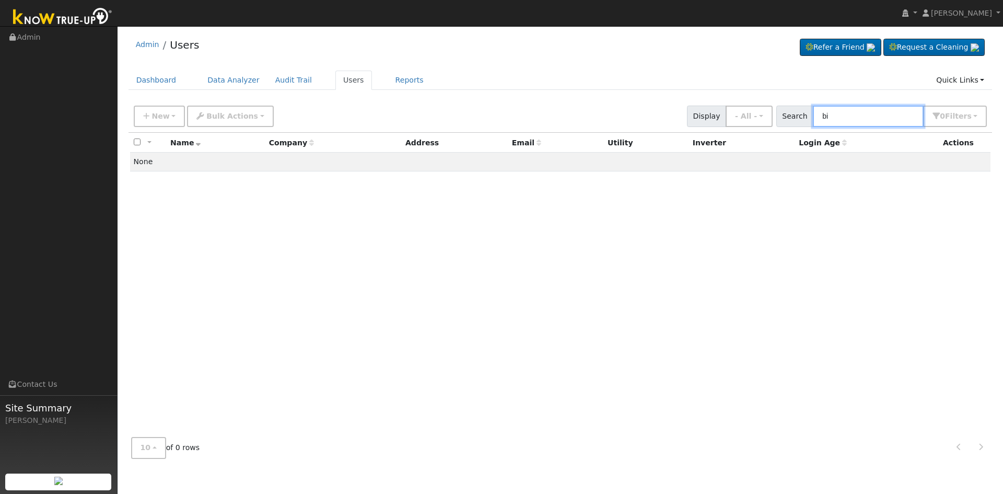
type input "b"
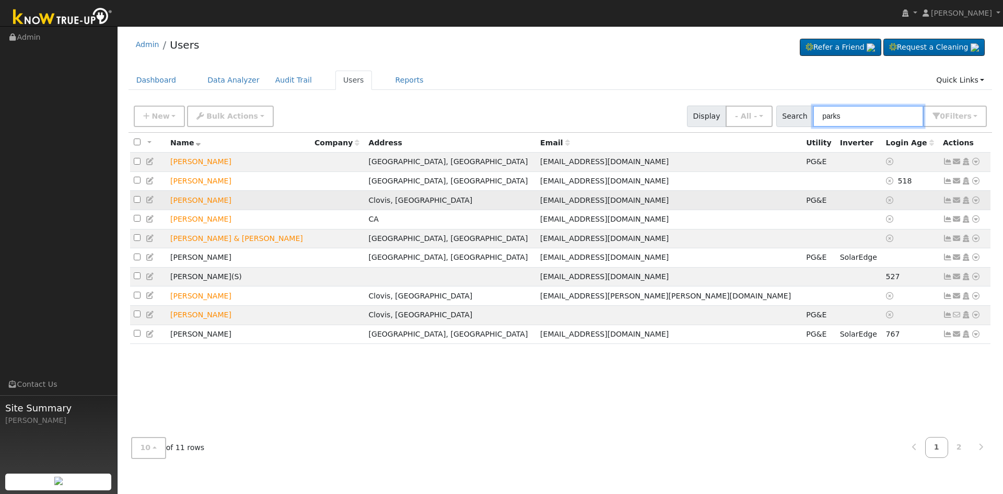
type input "parks"
click at [950, 204] on icon at bounding box center [947, 199] width 9 height 7
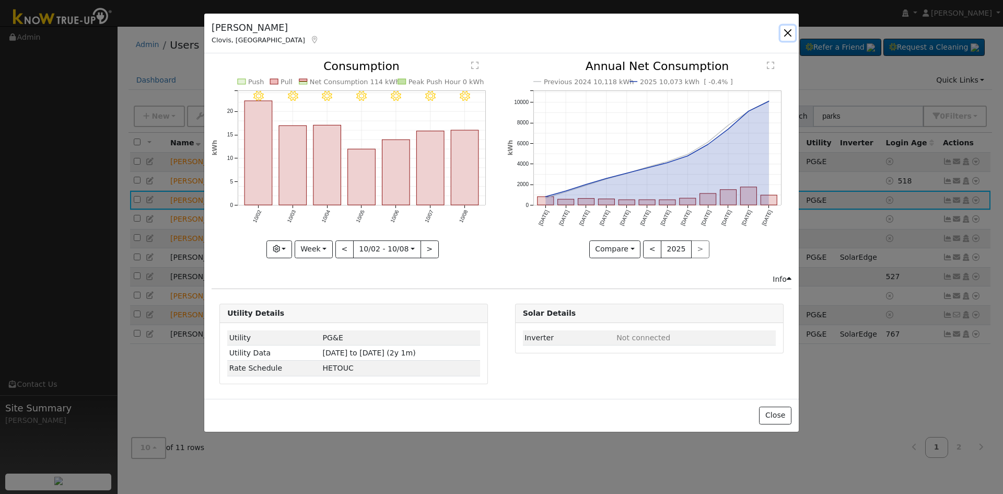
click at [785, 33] on button "button" at bounding box center [788, 33] width 15 height 15
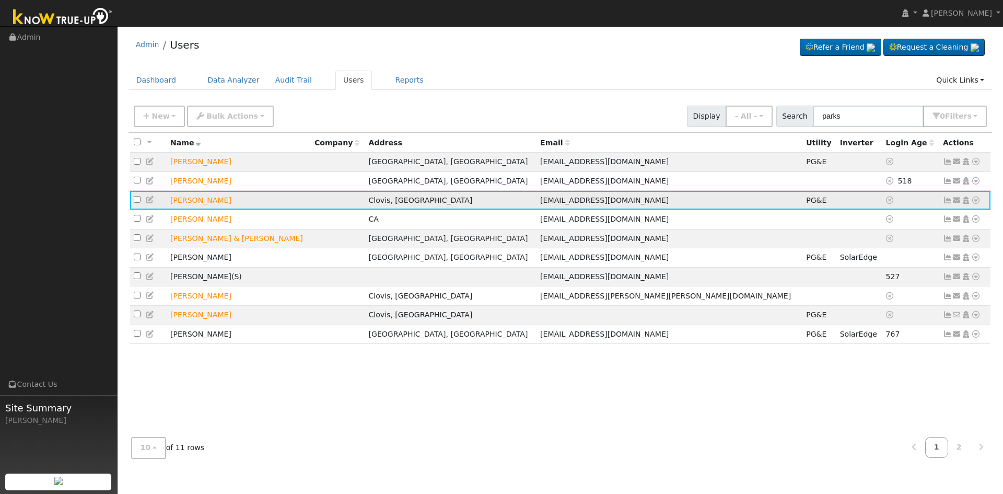
click at [148, 203] on icon at bounding box center [150, 199] width 9 height 7
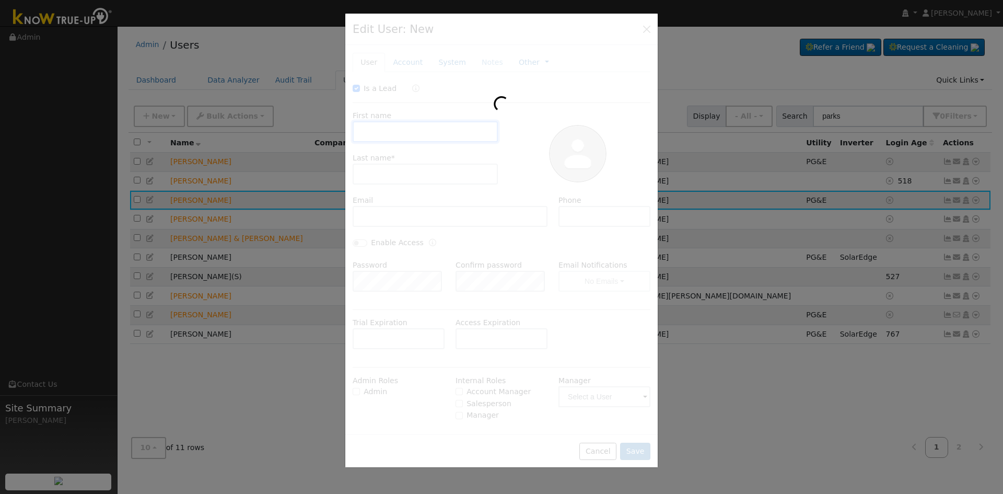
checkbox input "true"
type input "George"
type input "Parks"
type input "gfmknora@sbcglobal.net"
type input "559 392-0379"
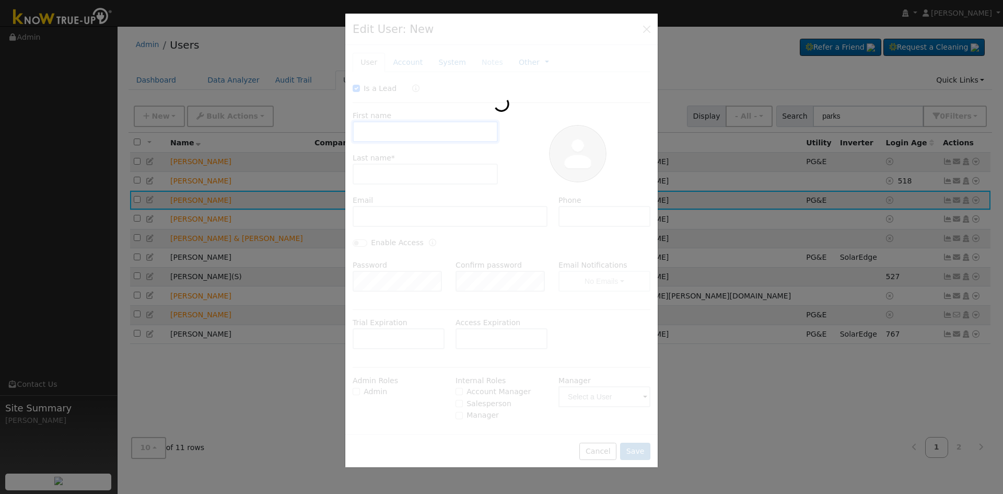
type input "Default"
type input "19 Elm Avenue"
type input "Clovis"
type input "CA"
type input "93612"
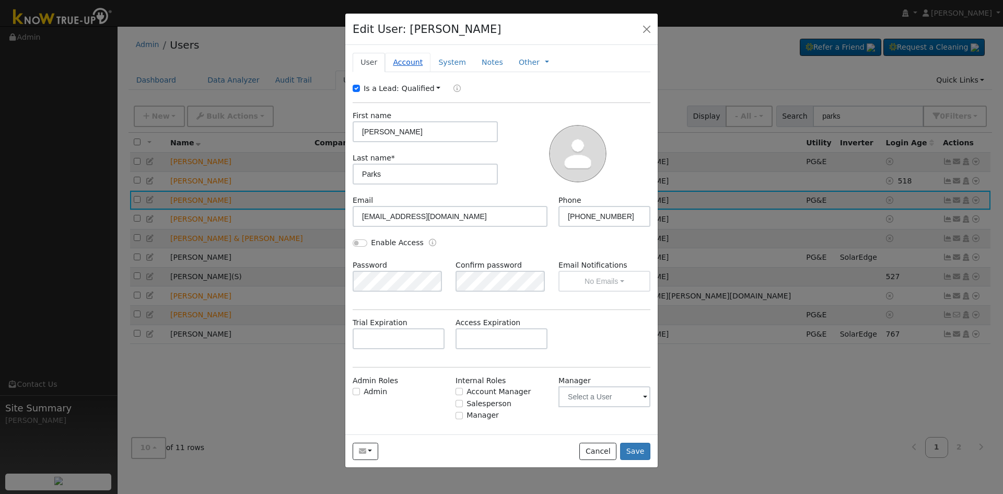
click at [399, 58] on link "Account" at bounding box center [407, 62] width 45 height 19
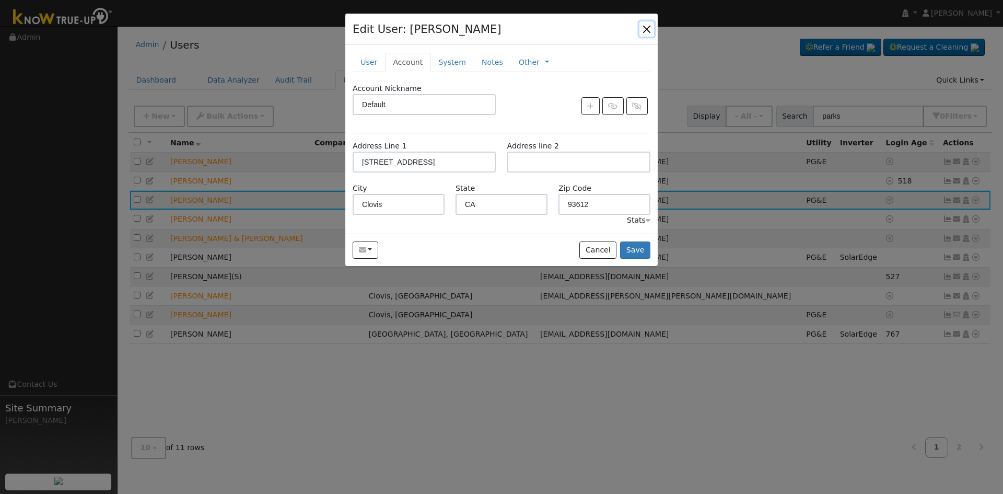
click at [647, 31] on button "button" at bounding box center [647, 28] width 15 height 15
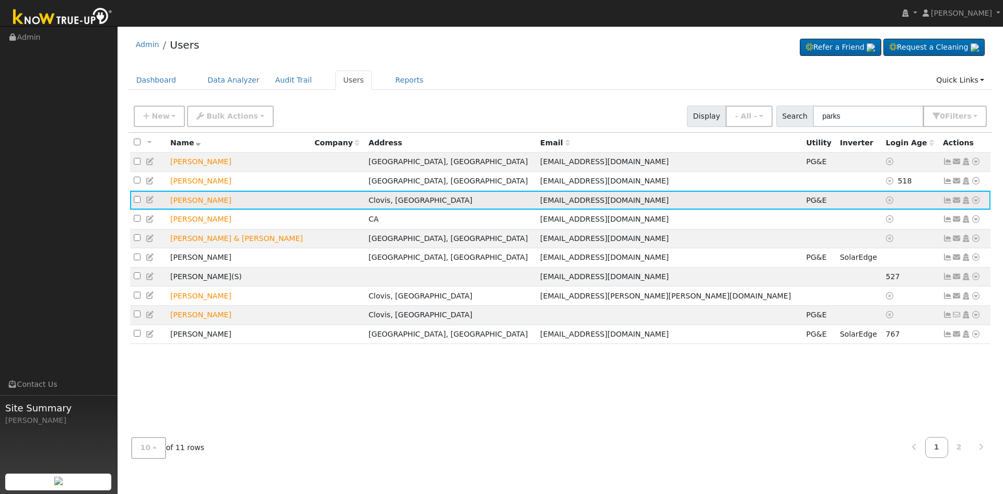
click at [949, 203] on icon at bounding box center [947, 199] width 9 height 7
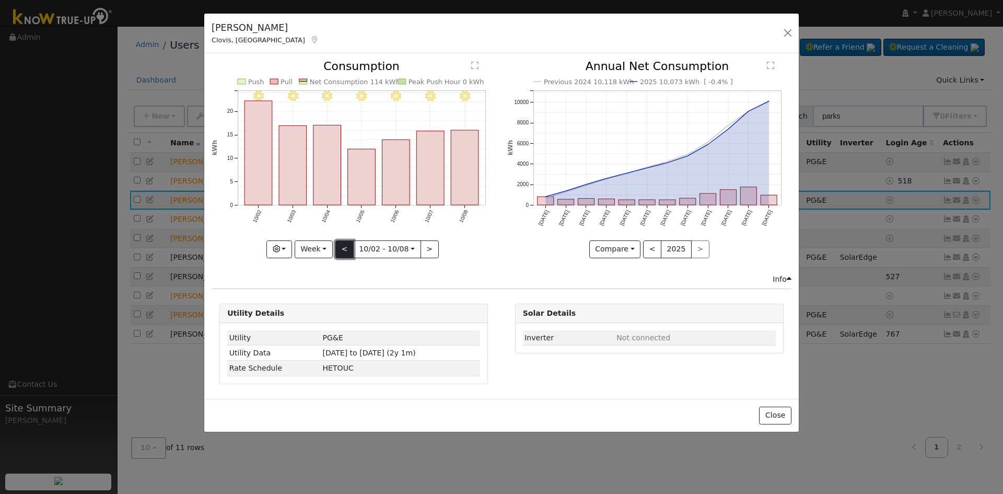
click at [346, 251] on button "<" at bounding box center [345, 249] width 18 height 18
click at [346, 251] on div at bounding box center [354, 159] width 284 height 197
click at [347, 248] on button "<" at bounding box center [347, 249] width 18 height 18
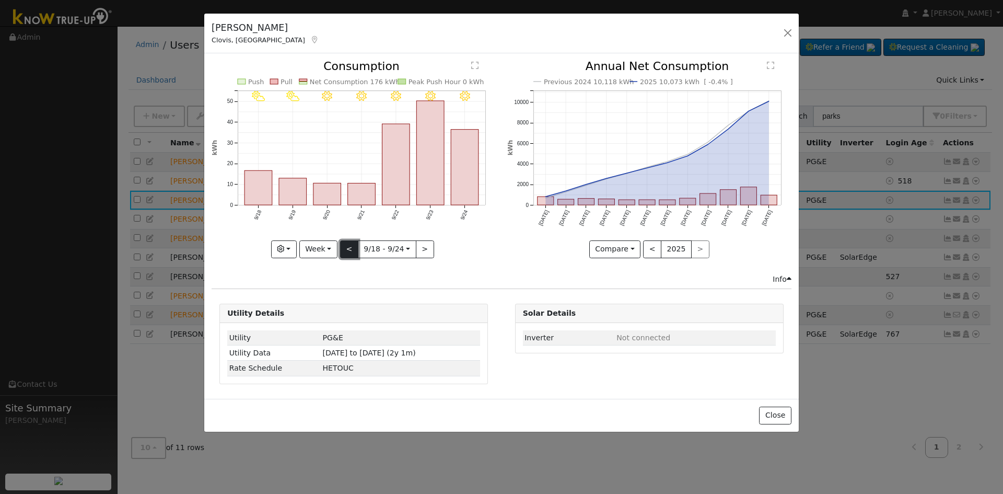
click at [347, 248] on button "<" at bounding box center [349, 249] width 18 height 18
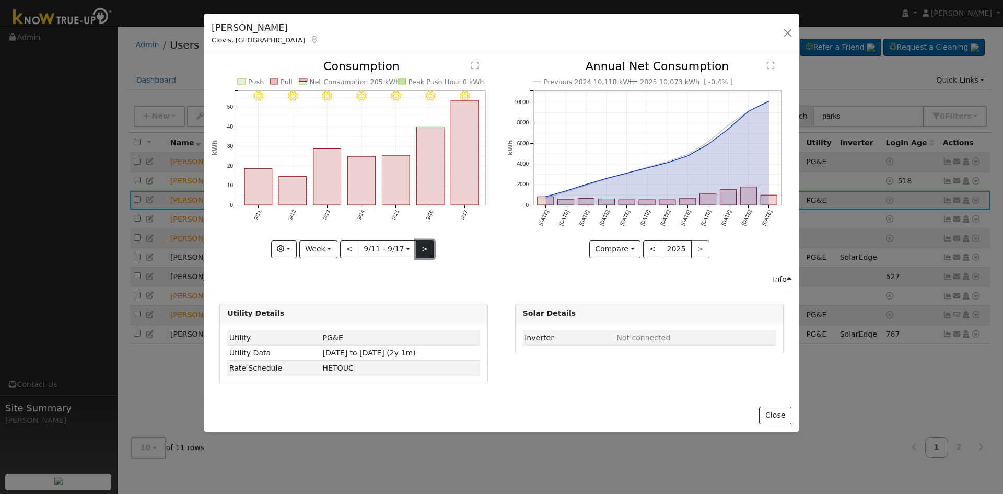
click at [422, 248] on button ">" at bounding box center [425, 249] width 18 height 18
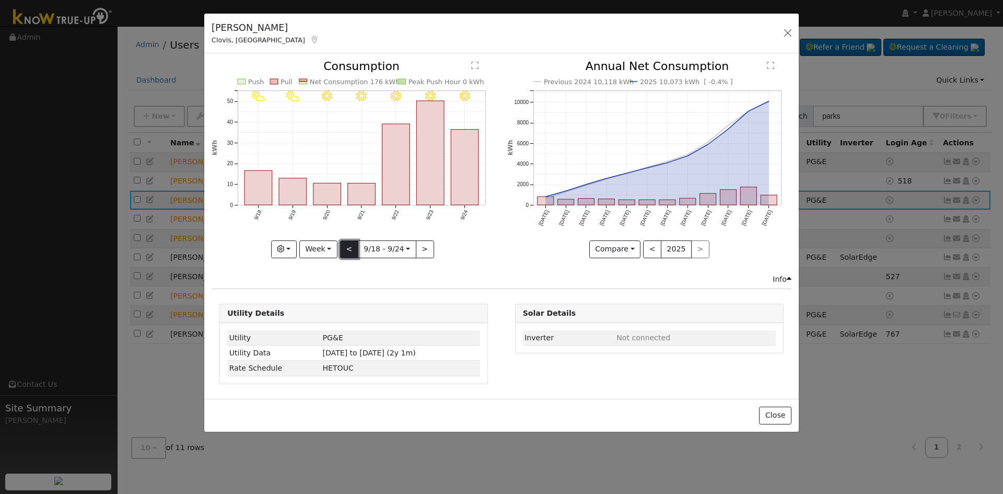
click at [348, 252] on button "<" at bounding box center [349, 249] width 18 height 18
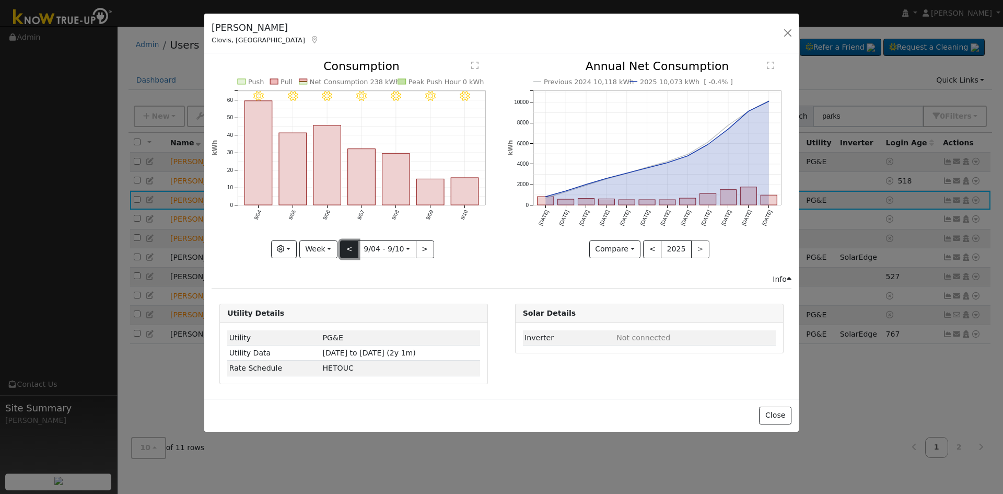
click at [347, 250] on button "<" at bounding box center [349, 249] width 18 height 18
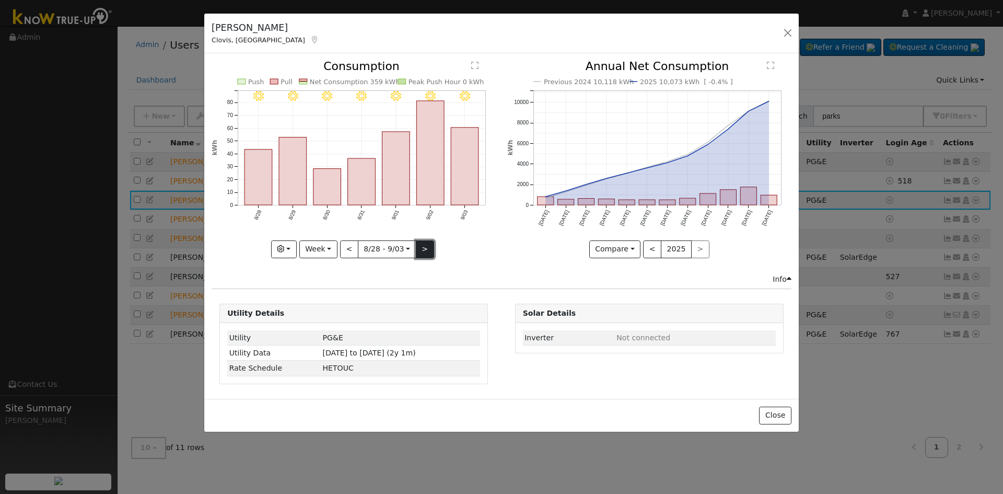
click at [418, 251] on button ">" at bounding box center [425, 249] width 18 height 18
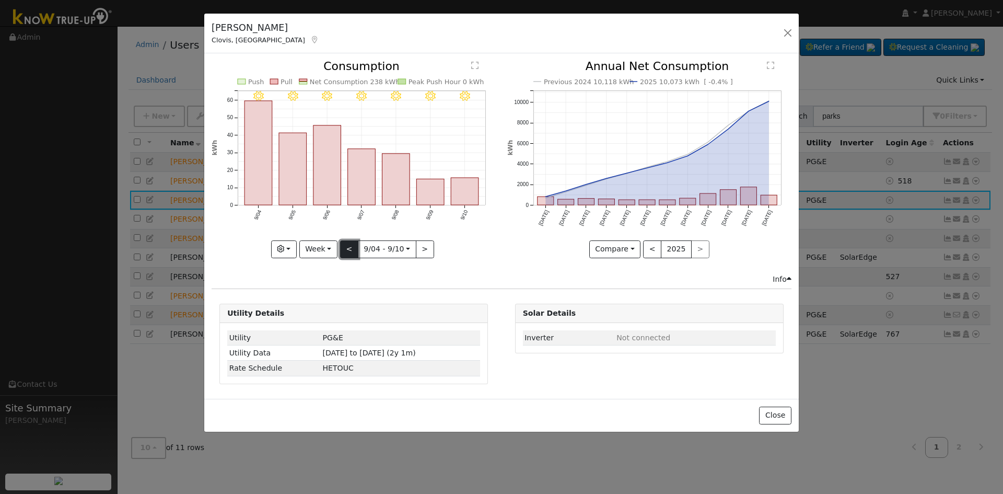
click at [346, 251] on button "<" at bounding box center [349, 249] width 18 height 18
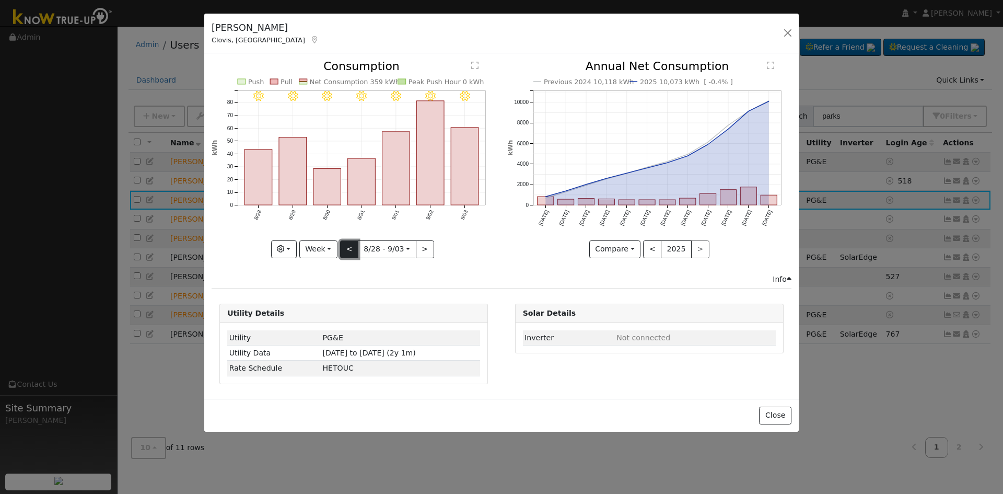
click at [350, 245] on button "<" at bounding box center [349, 249] width 18 height 18
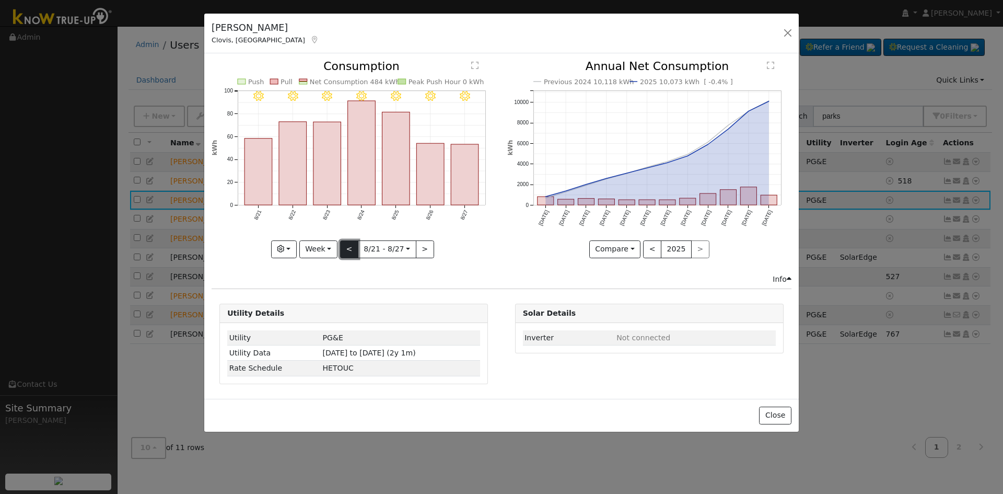
click at [352, 251] on button "<" at bounding box center [349, 249] width 18 height 18
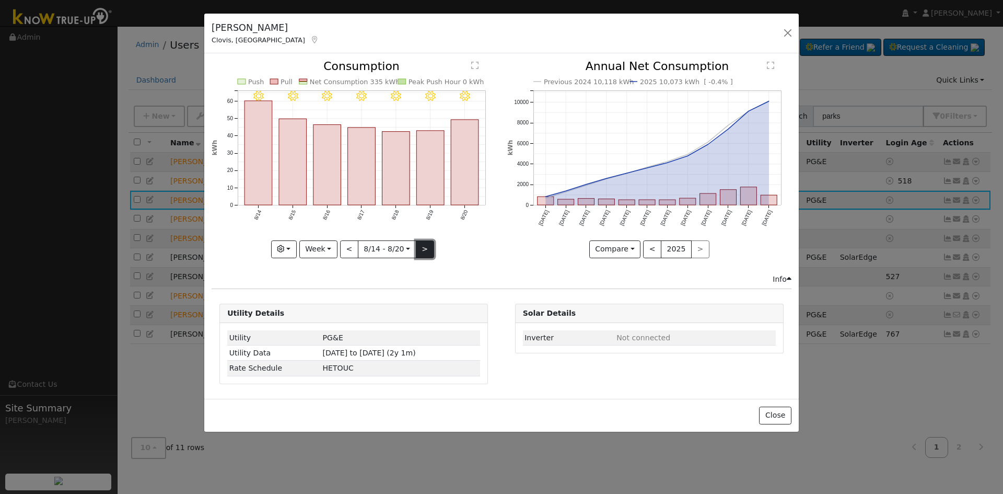
click at [424, 249] on button ">" at bounding box center [425, 249] width 18 height 18
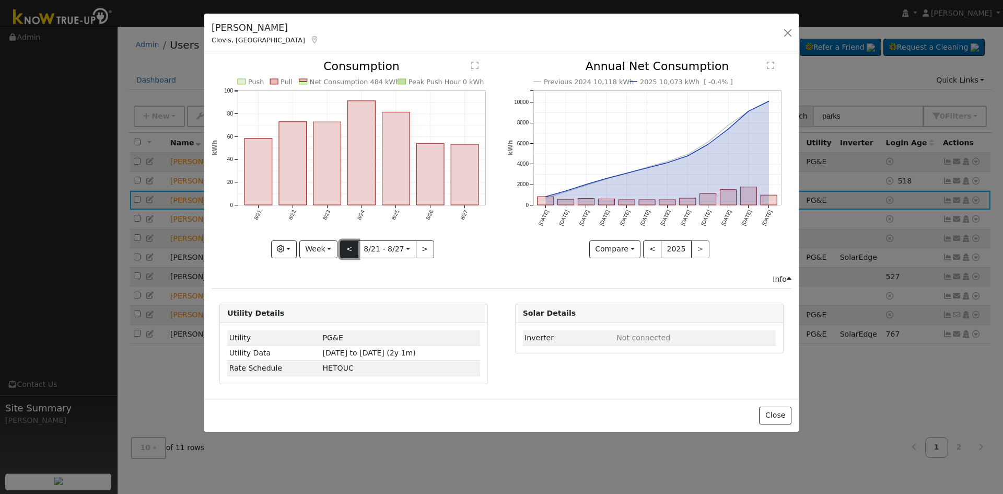
click at [353, 248] on button "<" at bounding box center [349, 249] width 18 height 18
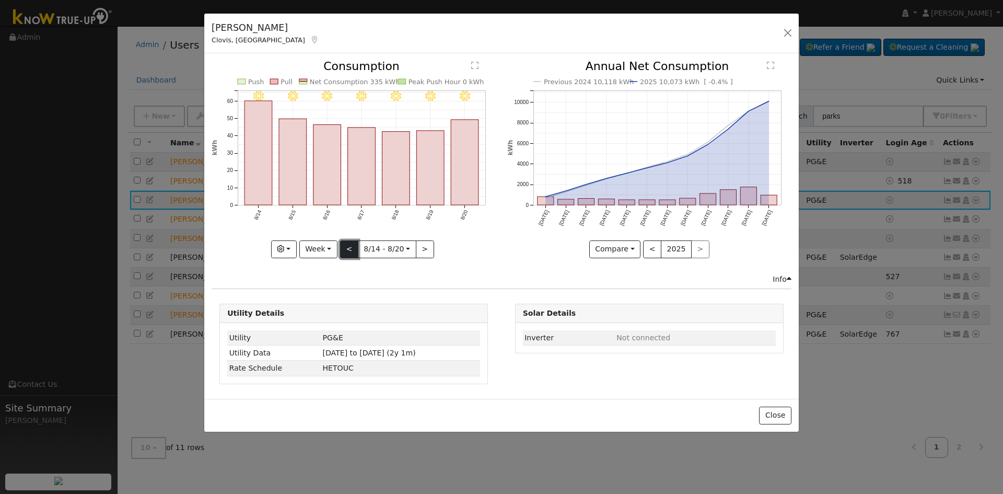
click at [353, 248] on button "<" at bounding box center [349, 249] width 18 height 18
click at [355, 251] on button "<" at bounding box center [349, 249] width 18 height 18
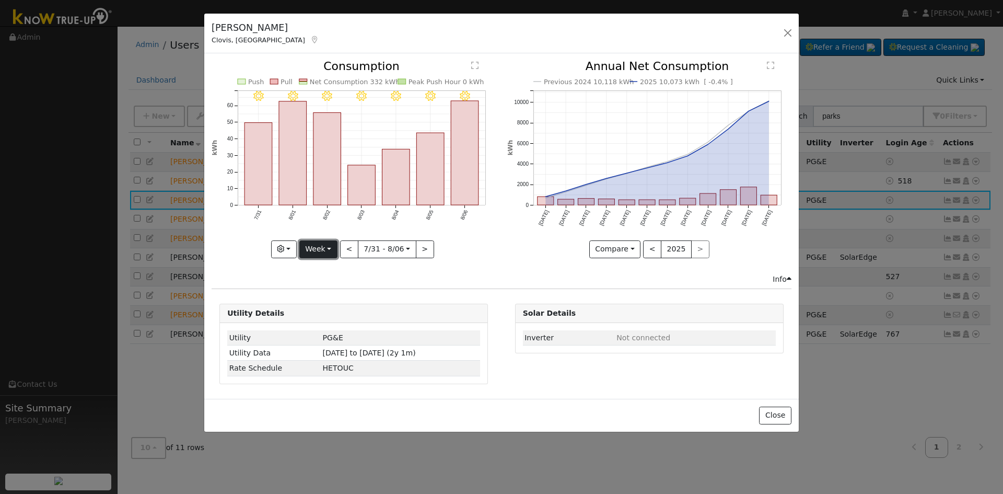
click at [317, 253] on button "Week" at bounding box center [318, 249] width 38 height 18
click at [322, 302] on link "Month" at bounding box center [336, 300] width 73 height 15
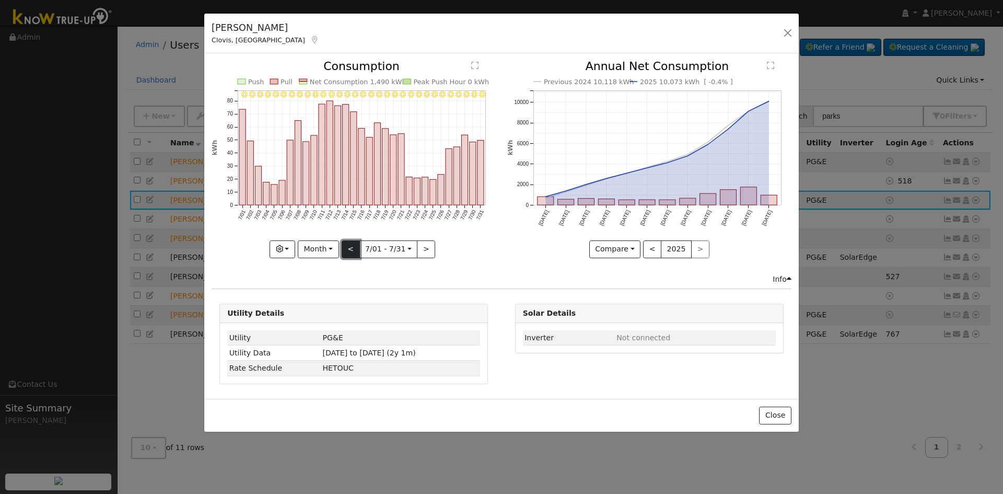
click at [354, 252] on button "<" at bounding box center [351, 249] width 18 height 18
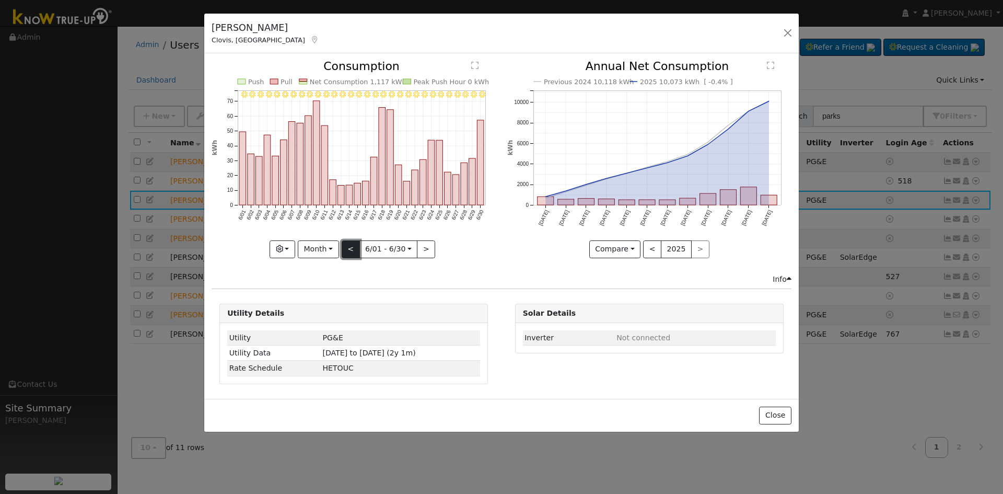
click at [354, 254] on button "<" at bounding box center [351, 249] width 18 height 18
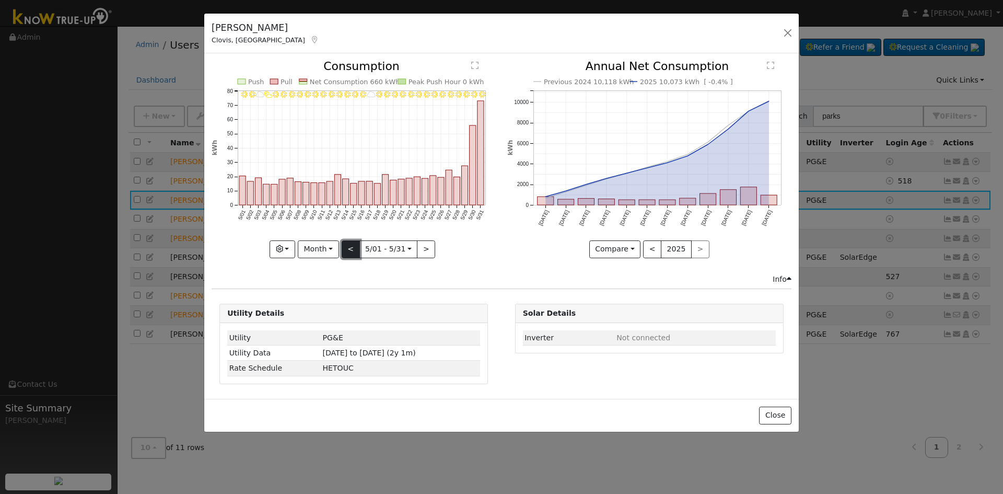
click at [357, 253] on button "<" at bounding box center [351, 249] width 18 height 18
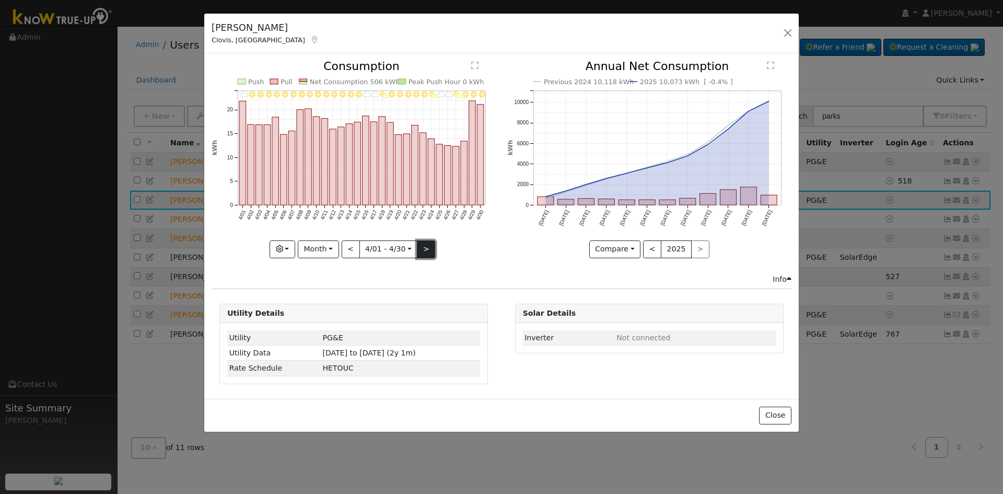
click at [425, 248] on button ">" at bounding box center [426, 249] width 18 height 18
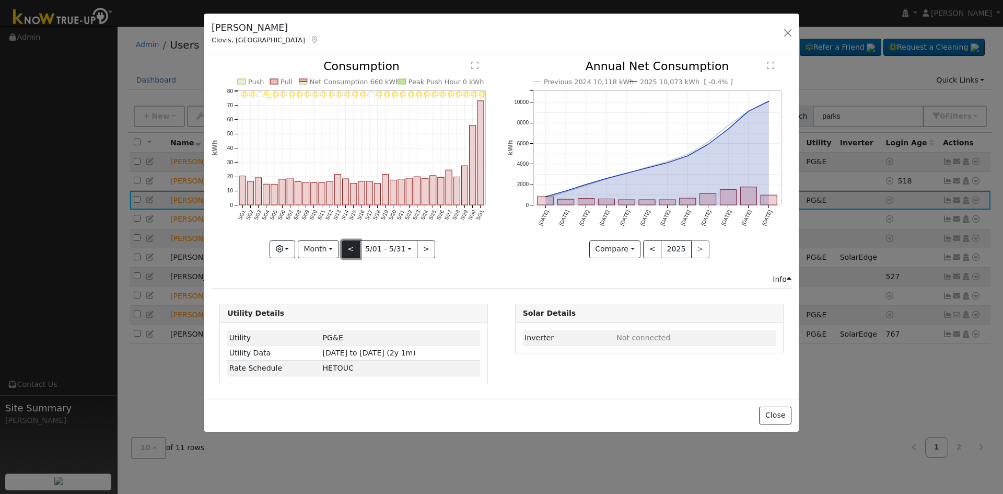
click at [352, 251] on button "<" at bounding box center [351, 249] width 18 height 18
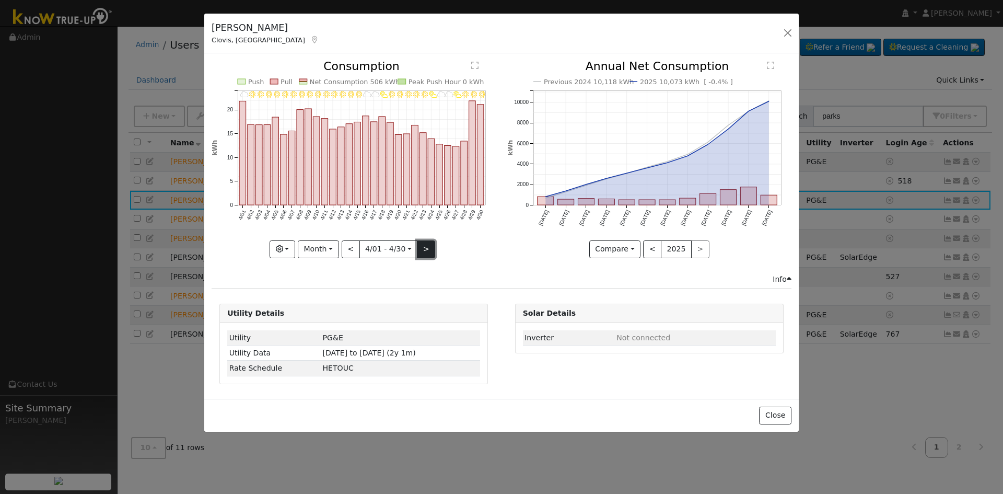
click at [421, 245] on button ">" at bounding box center [426, 249] width 18 height 18
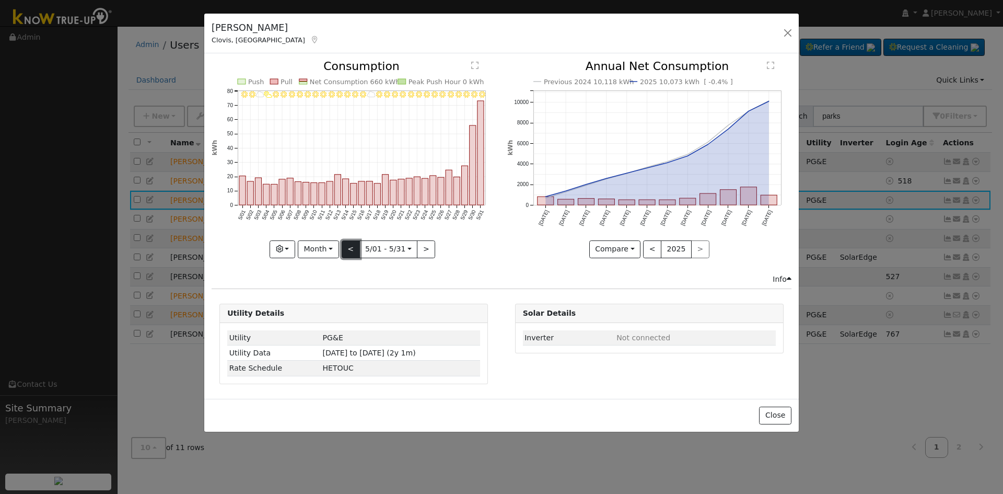
click at [351, 241] on button "<" at bounding box center [351, 249] width 18 height 18
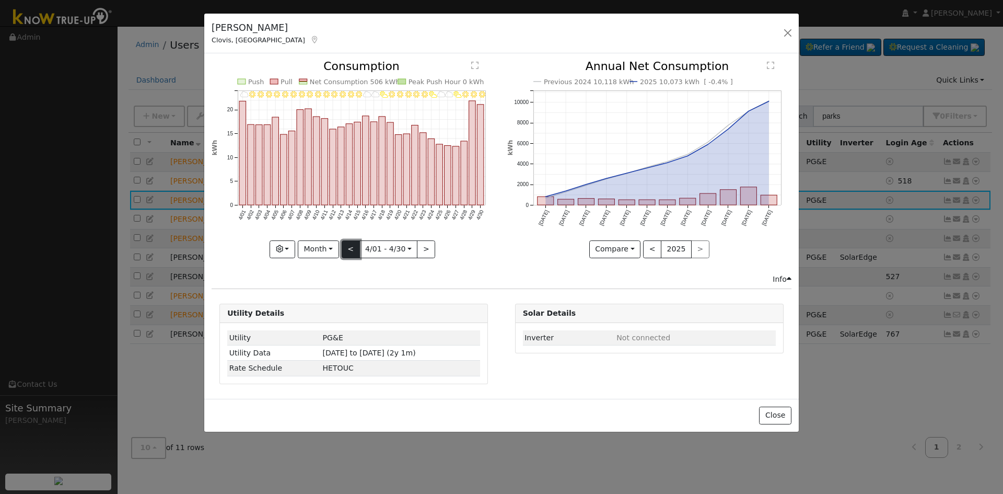
click at [347, 245] on button "<" at bounding box center [351, 249] width 18 height 18
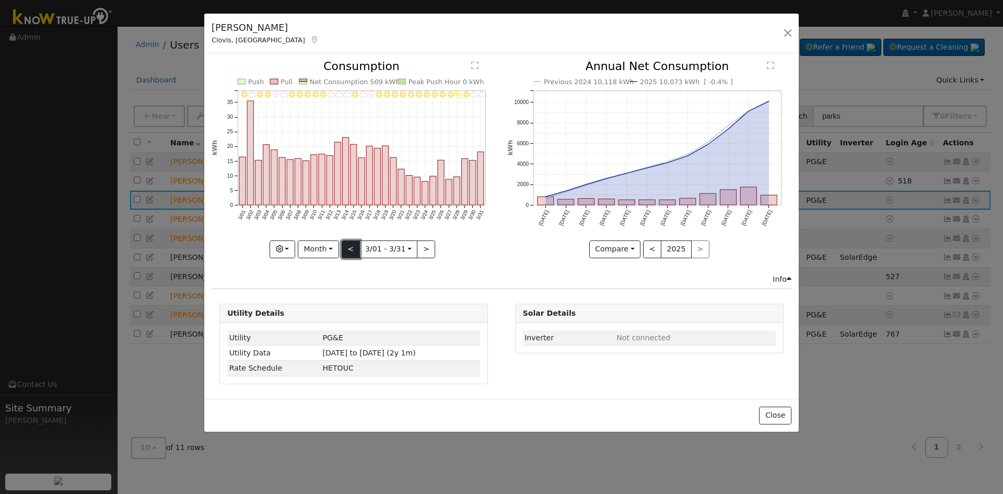
click at [345, 252] on button "<" at bounding box center [351, 249] width 18 height 18
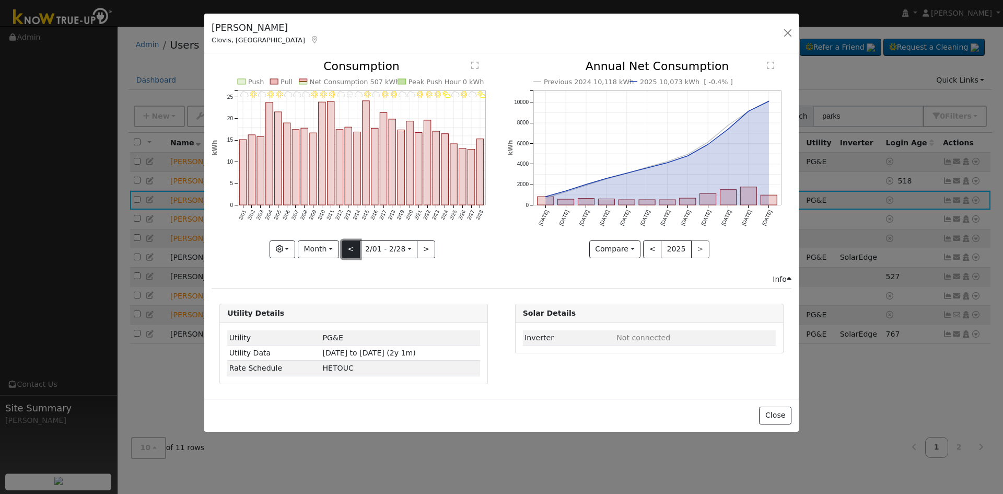
click at [350, 248] on button "<" at bounding box center [351, 249] width 18 height 18
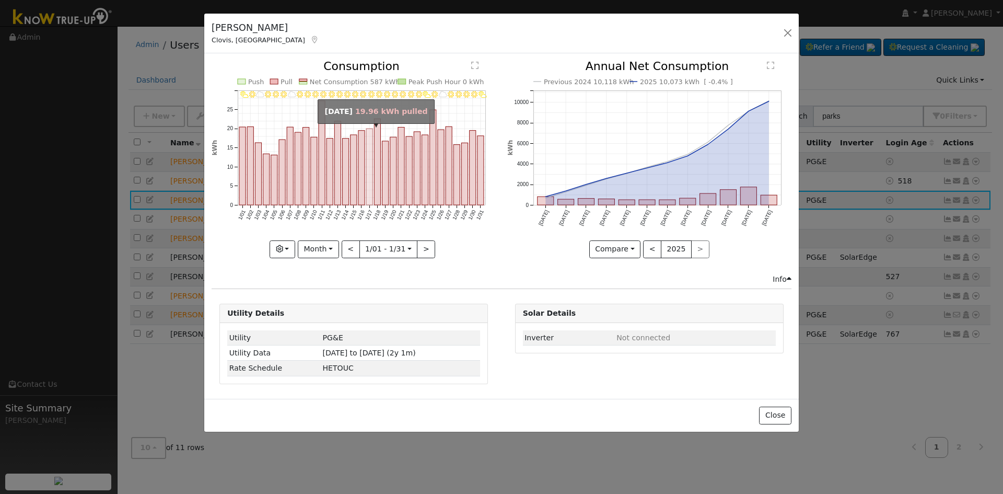
click at [369, 184] on rect "onclick=""" at bounding box center [369, 167] width 6 height 76
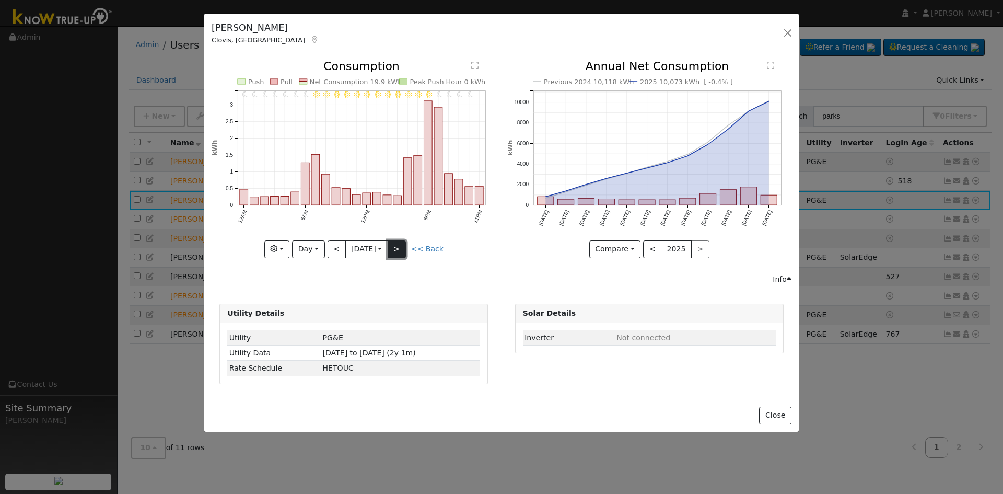
click at [402, 252] on button ">" at bounding box center [397, 249] width 18 height 18
click at [400, 253] on button ">" at bounding box center [397, 249] width 18 height 18
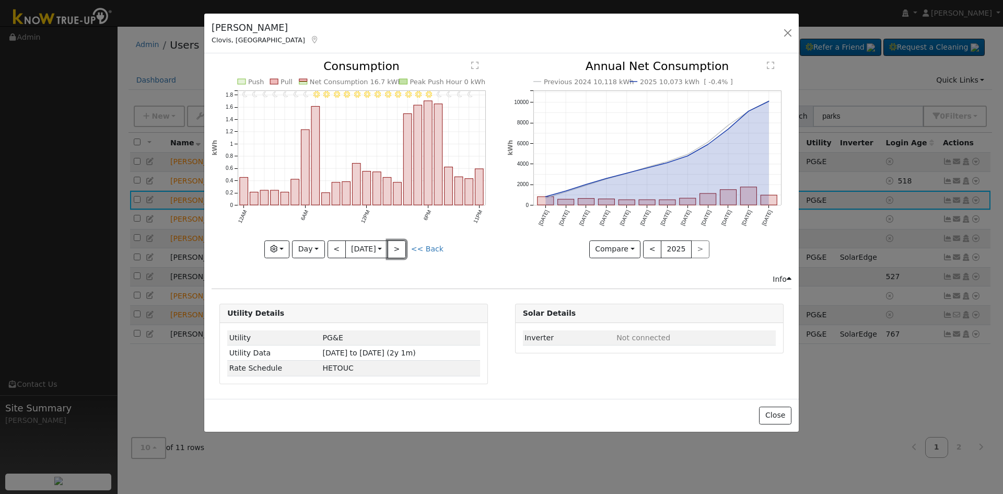
click at [399, 255] on button ">" at bounding box center [397, 249] width 18 height 18
click at [317, 250] on button "Day" at bounding box center [308, 249] width 32 height 18
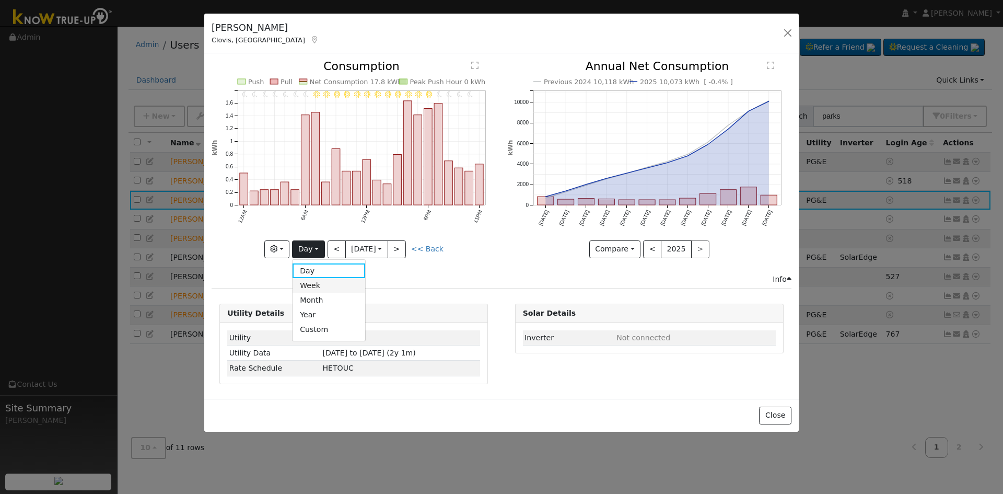
click at [326, 288] on link "Week" at bounding box center [329, 285] width 73 height 15
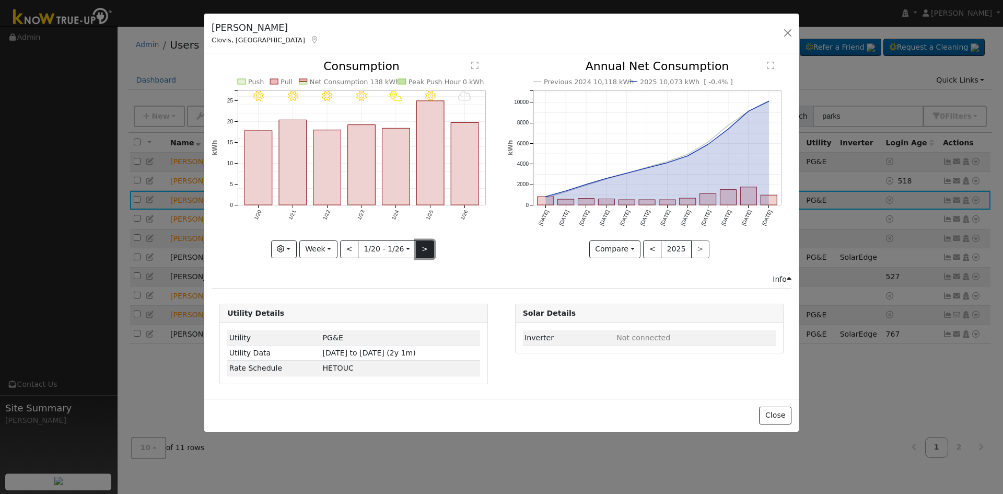
click at [429, 253] on button ">" at bounding box center [425, 249] width 18 height 18
type input "[DATE]"
click at [788, 32] on button "button" at bounding box center [788, 33] width 15 height 15
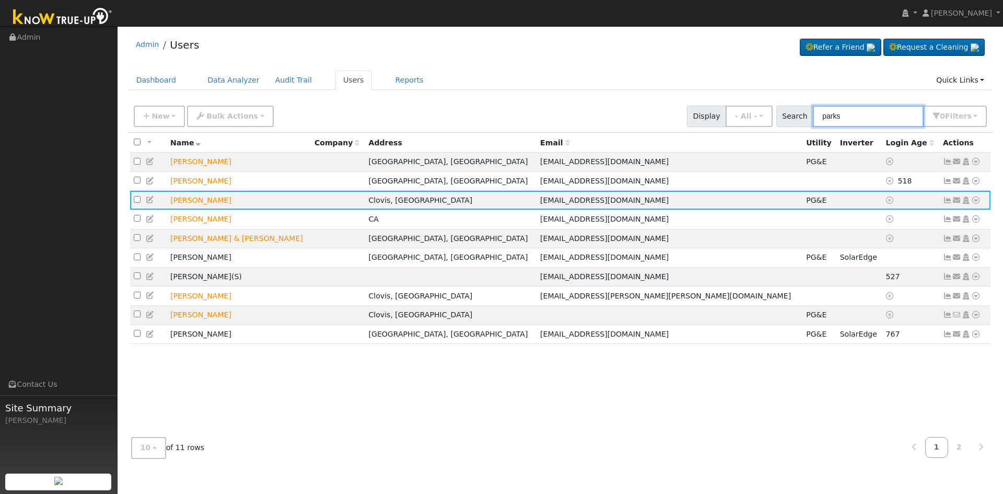
click at [877, 116] on input "parks" at bounding box center [868, 116] width 111 height 21
click at [948, 202] on icon at bounding box center [947, 199] width 9 height 7
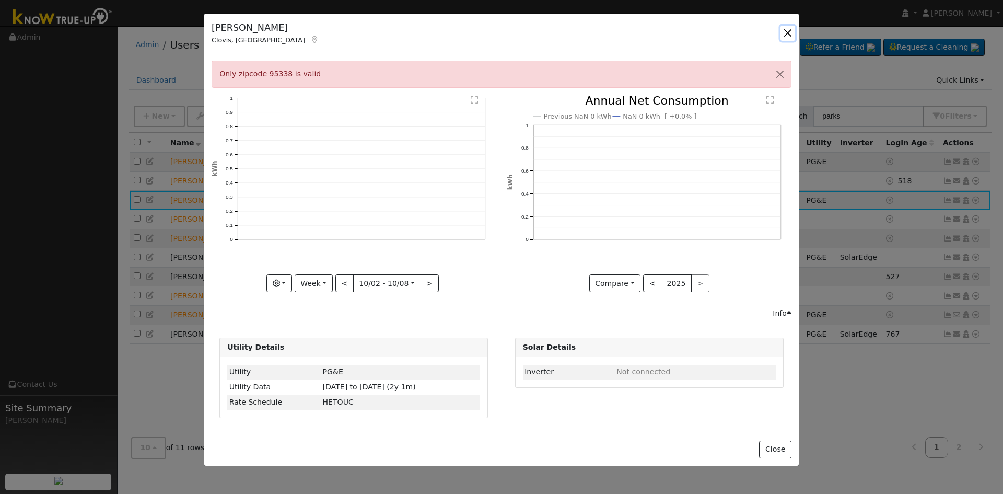
click at [787, 30] on button "button" at bounding box center [788, 33] width 15 height 15
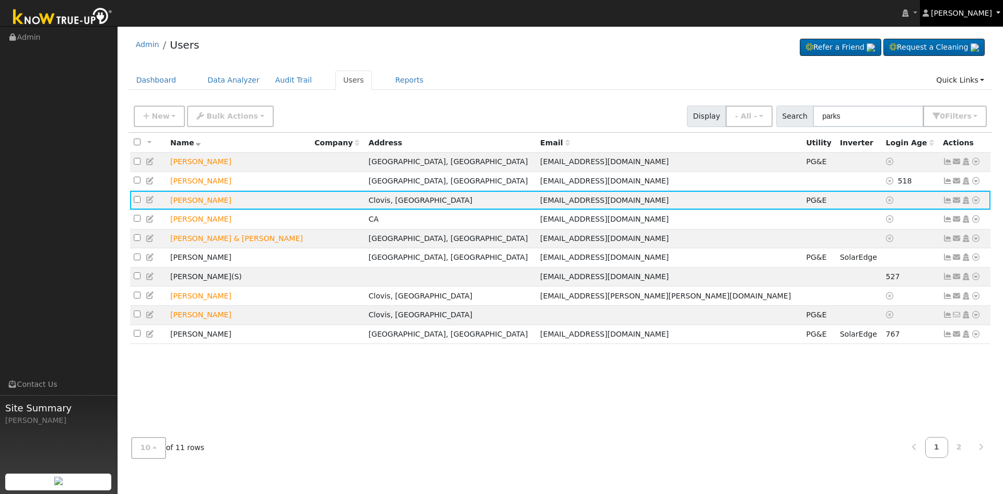
click at [989, 11] on span "[PERSON_NAME]" at bounding box center [961, 13] width 61 height 8
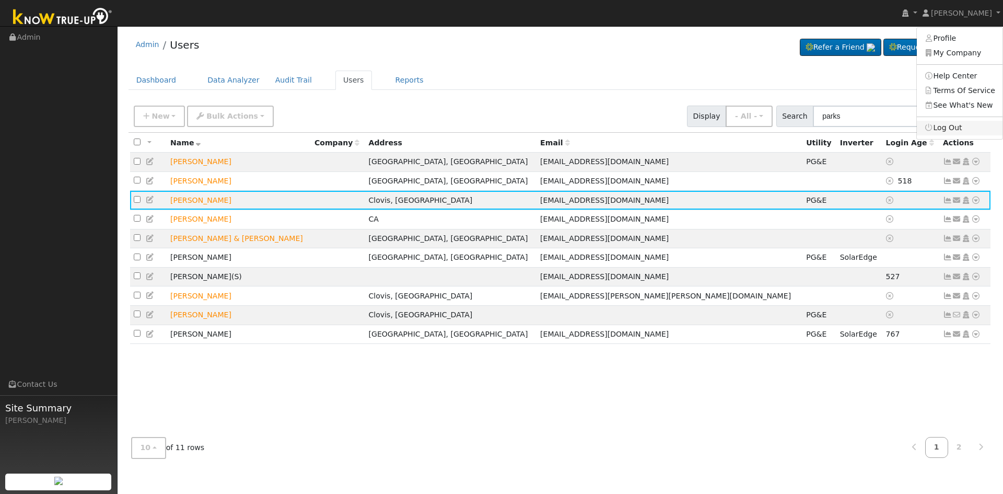
click at [952, 128] on link "Log Out" at bounding box center [960, 128] width 86 height 15
